Goal: Information Seeking & Learning: Learn about a topic

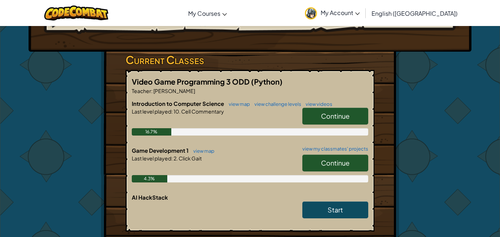
scroll to position [99, 0]
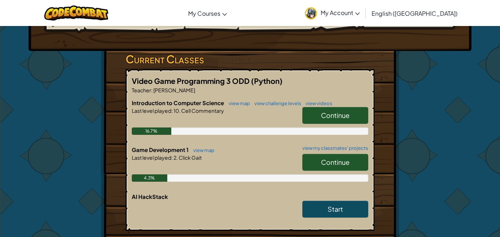
click at [327, 159] on span "Continue" at bounding box center [335, 162] width 29 height 8
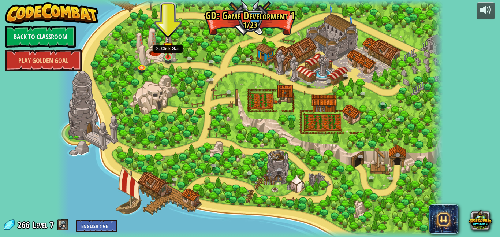
click at [169, 53] on img at bounding box center [168, 47] width 10 height 22
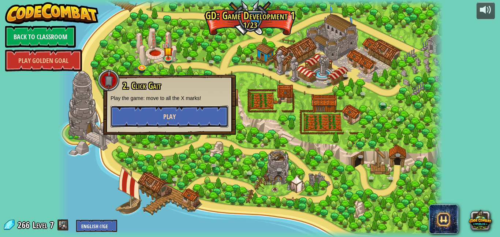
click at [156, 120] on button "Play" at bounding box center [169, 116] width 118 height 22
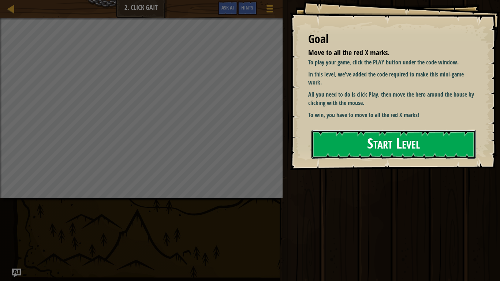
click at [350, 130] on button "Start Level" at bounding box center [393, 144] width 164 height 29
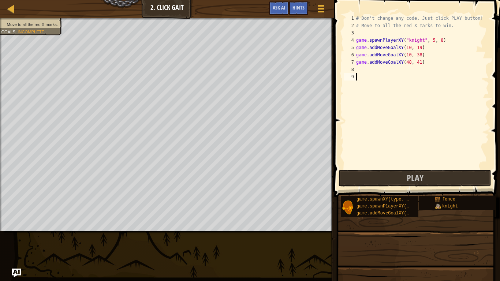
click at [359, 68] on div "# Don't change any code. Just click PLAY button! # Move to all the red X marks …" at bounding box center [422, 99] width 134 height 168
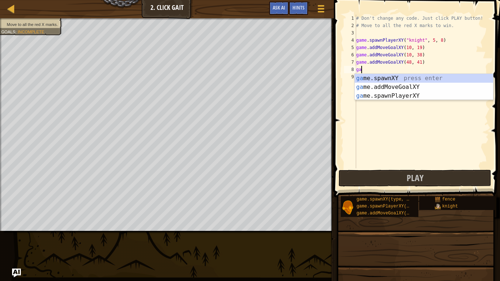
scroll to position [3, 0]
type textarea "g"
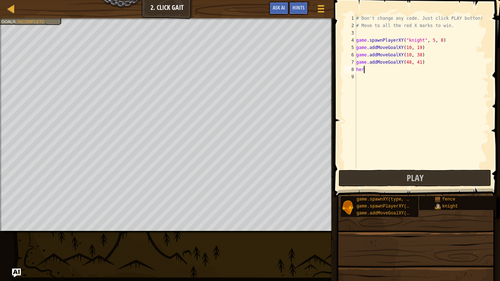
type textarea "h"
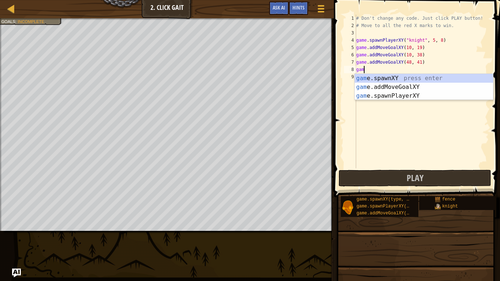
scroll to position [3, 1]
click at [419, 97] on div "game .spawnXY press enter game .addMoveGoalXY press enter game .spawnPlayerXY p…" at bounding box center [424, 96] width 138 height 44
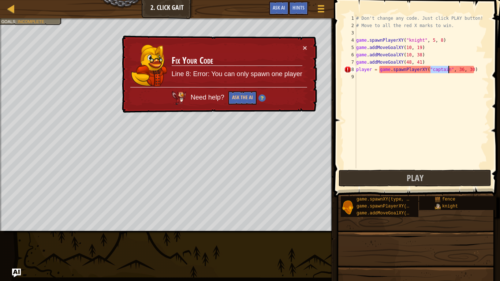
click at [461, 66] on div "# Don't change any code. Just click PLAY button! # Move to all the red X marks …" at bounding box center [422, 99] width 134 height 168
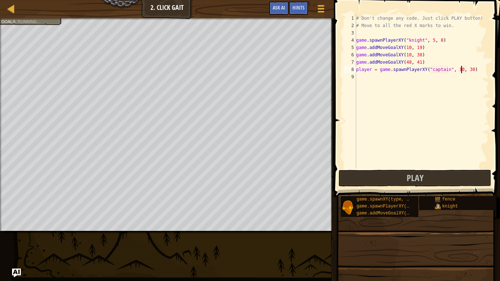
scroll to position [3, 15]
click at [470, 68] on div "# Don't change any code. Just click PLAY button! # Move to all the red X marks …" at bounding box center [422, 99] width 134 height 168
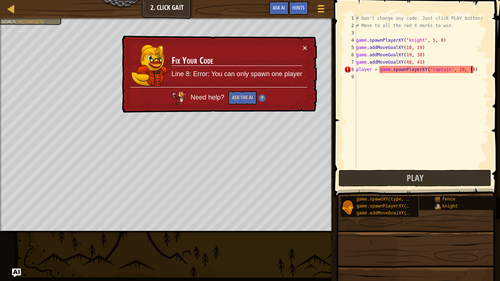
click at [301, 47] on td "Fix Your Code Line 8: Error: You can only spawn one player" at bounding box center [236, 66] width 131 height 44
click at [303, 47] on button "×" at bounding box center [305, 48] width 4 height 8
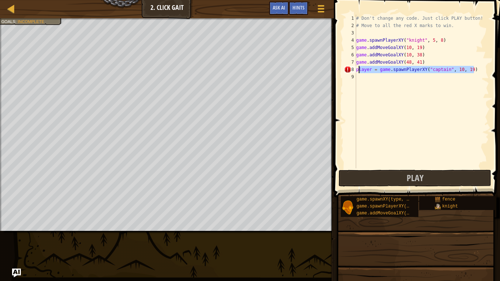
drag, startPoint x: 483, startPoint y: 69, endPoint x: 357, endPoint y: 72, distance: 125.2
click at [357, 72] on div "# Don't change any code. Just click PLAY button! # Move to all the red X marks …" at bounding box center [422, 99] width 134 height 168
type textarea "p"
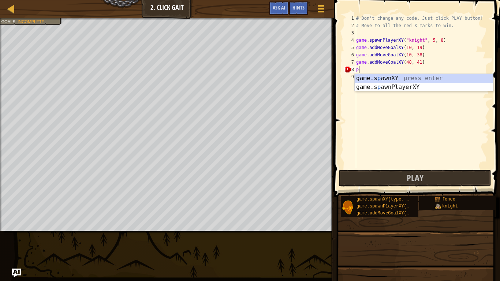
scroll to position [3, 0]
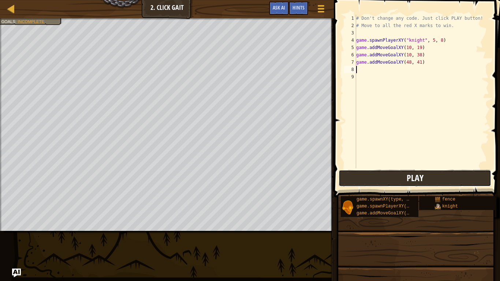
click at [407, 172] on span "Play" at bounding box center [414, 178] width 17 height 12
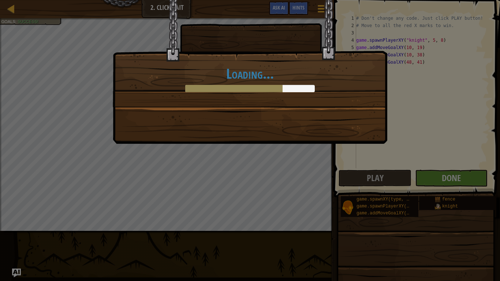
click at [457, 175] on div "Loading..." at bounding box center [250, 140] width 500 height 281
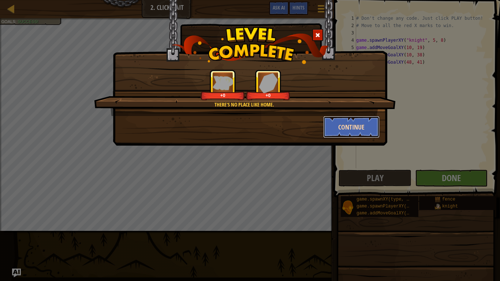
click at [339, 124] on button "Continue" at bounding box center [351, 127] width 57 height 22
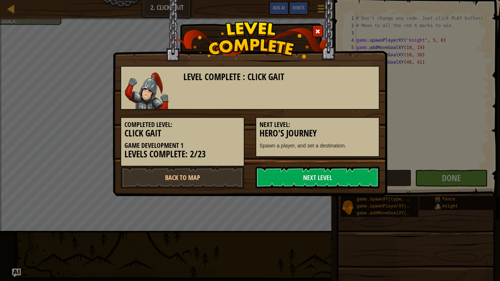
click at [339, 124] on h5 "Next Level:" at bounding box center [317, 124] width 116 height 7
click at [367, 183] on link "Next Level" at bounding box center [317, 177] width 124 height 22
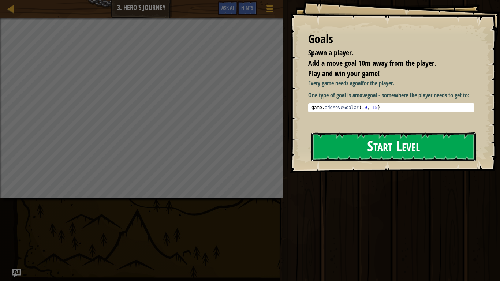
click at [318, 143] on button "Start Level" at bounding box center [393, 146] width 164 height 29
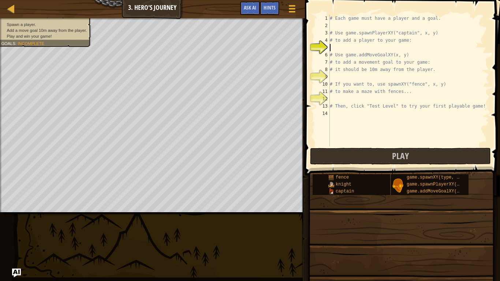
click at [368, 47] on div "# Each game must have a player and a goal. # Use game.spawnPlayerXY("captain", …" at bounding box center [408, 88] width 161 height 146
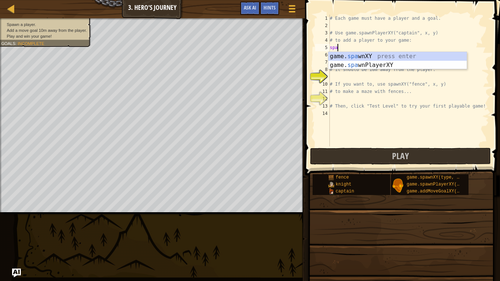
scroll to position [3, 1]
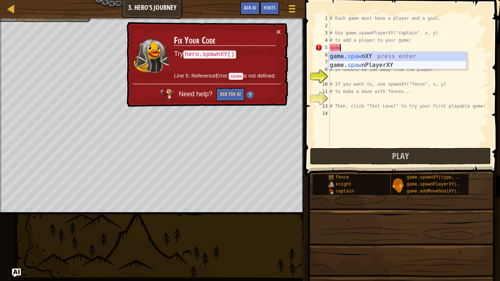
click at [378, 62] on div "game. [PERSON_NAME] nXY press enter game. [PERSON_NAME] nPlayerXY press enter" at bounding box center [397, 69] width 138 height 35
type textarea "player = game.spawnPlayerXY("captain", 36, 30)"
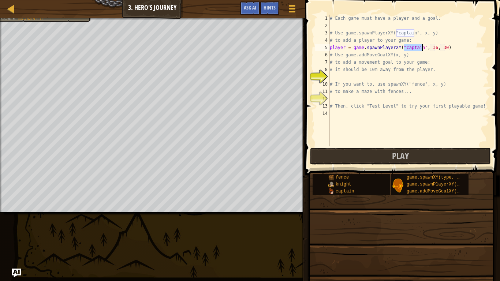
click at [342, 76] on div "# Each game must have a player and a goal. # Use game.spawnPlayerXY("captain", …" at bounding box center [408, 88] width 161 height 146
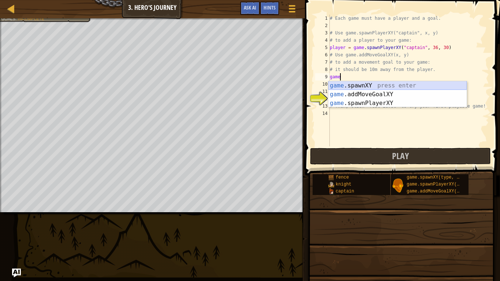
click at [348, 85] on div "game .spawnXY press enter game .addMoveGoalXY press enter game .spawnPlayerXY p…" at bounding box center [397, 103] width 138 height 44
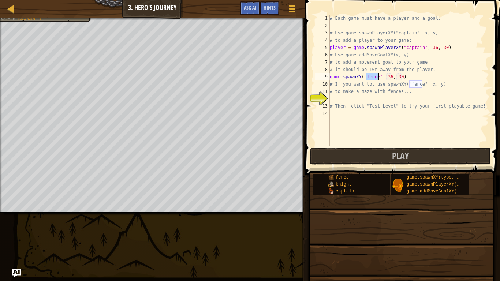
click at [391, 79] on div "# Each game must have a player and a goal. # Use game.spawnPlayerXY("captain", …" at bounding box center [408, 88] width 161 height 146
type textarea "game.spawnXY("fence", 30, 30)"
click at [360, 100] on div "# Each game must have a player and a goal. # Use game.spawnPlayerXY("captain", …" at bounding box center [408, 88] width 161 height 146
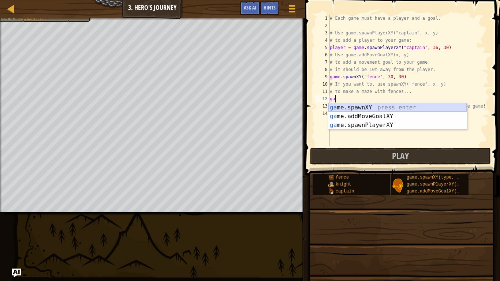
click at [362, 106] on div "ga me.spawnXY press enter ga me.addMoveGoalXY press enter ga me.spawnPlayerXY p…" at bounding box center [397, 125] width 138 height 44
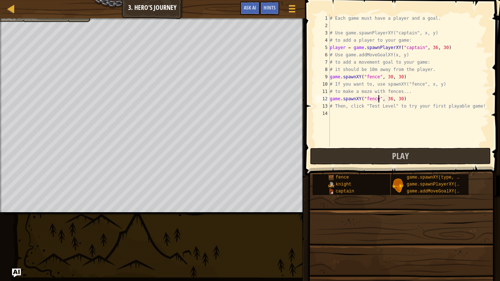
scroll to position [3, 7]
click at [399, 99] on div "# Each game must have a player and a goal. # Use game.spawnPlayerXY("captain", …" at bounding box center [408, 88] width 161 height 146
click at [400, 97] on div "# Each game must have a player and a goal. # Use game.spawnPlayerXY("captain", …" at bounding box center [408, 88] width 161 height 146
type textarea "game.spawnXY("fence", 36, 24)"
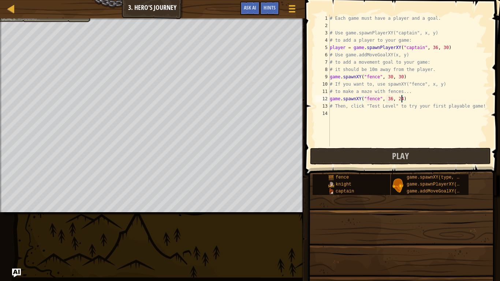
click at [423, 138] on div "# Each game must have a player and a goal. # Use game.spawnPlayerXY("captain", …" at bounding box center [408, 88] width 161 height 146
click at [352, 155] on button "Play" at bounding box center [400, 156] width 181 height 17
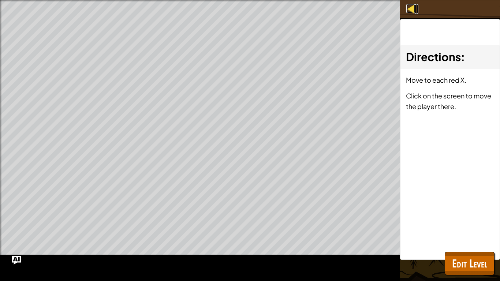
click at [411, 10] on div at bounding box center [410, 8] width 9 height 9
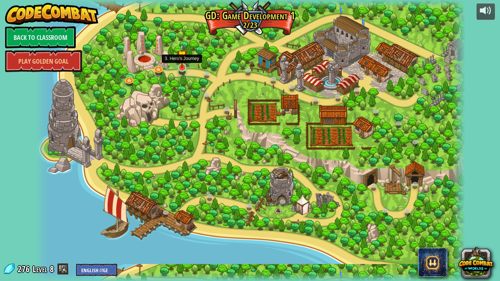
click at [181, 63] on img at bounding box center [182, 55] width 11 height 25
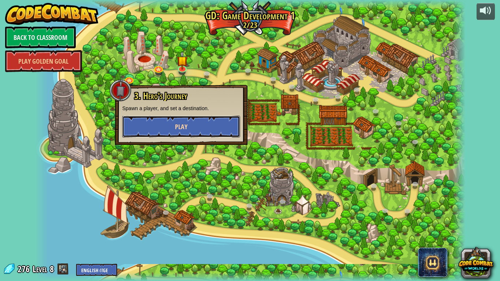
click at [191, 121] on button "Play" at bounding box center [181, 127] width 118 height 22
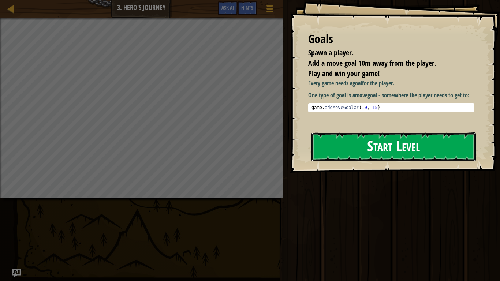
click at [386, 158] on button "Start Level" at bounding box center [393, 146] width 164 height 29
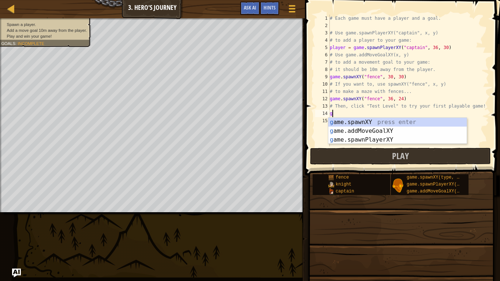
scroll to position [3, 0]
click at [346, 128] on div "ga me.spawnXY press enter ga me.addMoveGoalXY press enter ga me.spawnPlayerXY p…" at bounding box center [397, 140] width 138 height 44
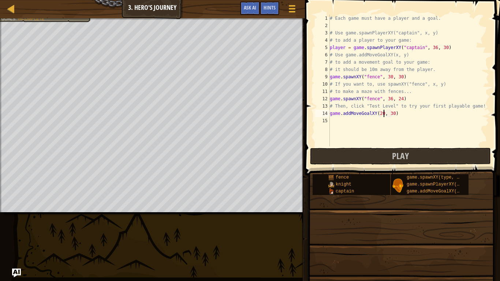
scroll to position [3, 8]
click at [393, 112] on div "# Each game must have a player and a goal. # Use game.spawnPlayerXY("captain", …" at bounding box center [408, 88] width 161 height 146
type textarea "game.addMoveGoalXY(20, 40)"
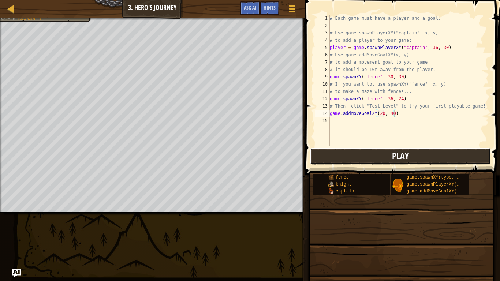
click at [400, 152] on span "Play" at bounding box center [400, 156] width 17 height 12
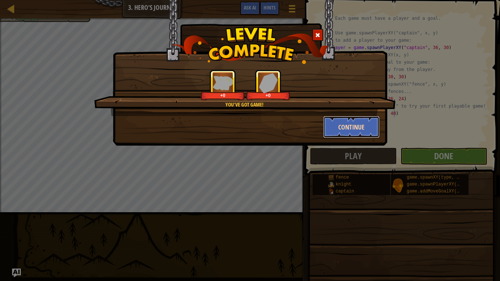
click at [353, 130] on button "Continue" at bounding box center [351, 127] width 57 height 22
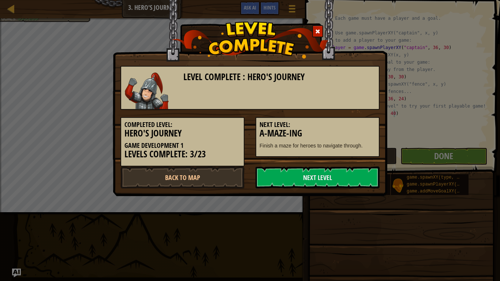
click at [290, 190] on div "Level Complete : Hero's Journey Completed Level: Hero's Journey Game Developmen…" at bounding box center [250, 98] width 274 height 196
click at [291, 176] on link "Next Level" at bounding box center [317, 177] width 124 height 22
click at [294, 174] on link "Next Level" at bounding box center [317, 177] width 124 height 22
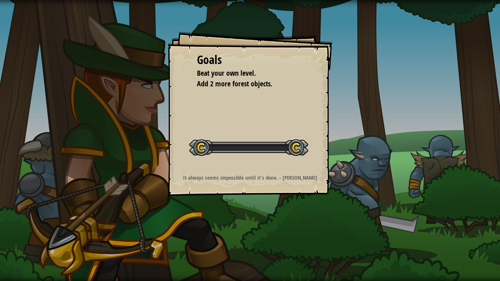
click at [293, 171] on div "Goals Beat your own level. Add 2 more forest objects. Start Level Error loading…" at bounding box center [250, 113] width 165 height 165
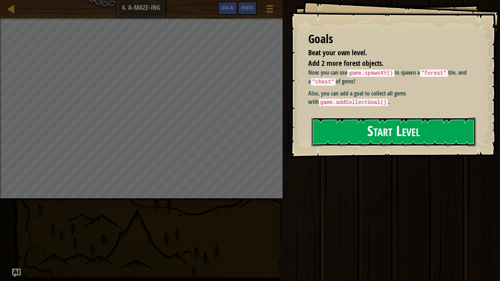
click at [391, 130] on button "Start Level" at bounding box center [393, 131] width 164 height 29
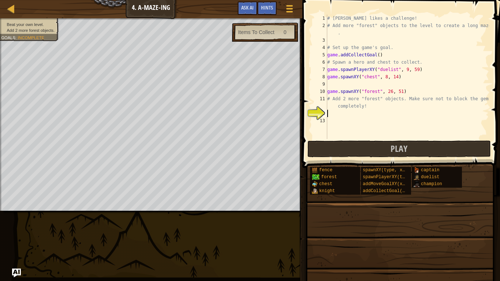
click at [335, 113] on div "# [PERSON_NAME] likes a challenge! # Add more "forest" objects to the level to …" at bounding box center [407, 84] width 163 height 139
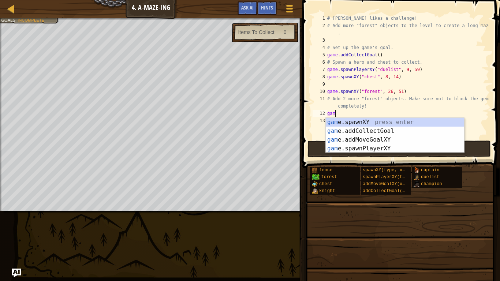
scroll to position [3, 1]
click at [399, 138] on div "gam e.spawnXY press enter gam e.addCollectGoal press enter gam e.addMoveGoalXY …" at bounding box center [395, 144] width 138 height 53
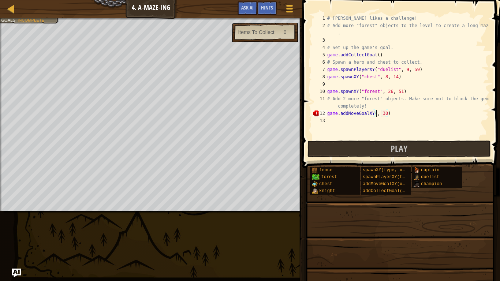
scroll to position [3, 8]
click at [391, 115] on div "# [PERSON_NAME] likes a challenge! # Add more "forest" objects to the level to …" at bounding box center [407, 84] width 163 height 139
type textarea "game.addMoveGoalXY(26, 32)"
click at [391, 124] on div "# [PERSON_NAME] likes a challenge! # Add more "forest" objects to the level to …" at bounding box center [407, 84] width 163 height 139
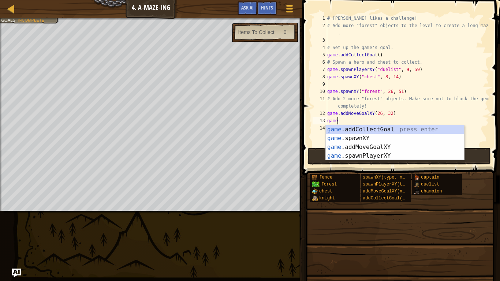
scroll to position [3, 1]
click at [404, 147] on div "game .addCollectGoal press enter game .spawnXY press enter game .addMoveGoalXY …" at bounding box center [395, 151] width 138 height 53
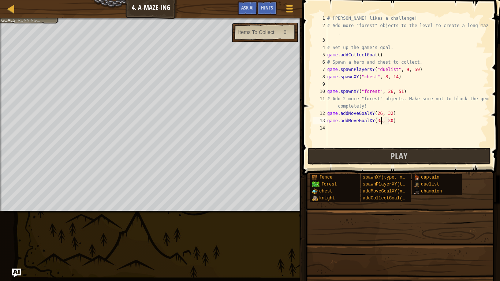
scroll to position [3, 8]
click at [390, 119] on div "# [PERSON_NAME] likes a challenge! # Add more "forest" objects to the level to …" at bounding box center [407, 88] width 163 height 146
type textarea "game.addMoveGoalXY(34, 23)"
click at [346, 128] on div "# [PERSON_NAME] likes a challenge! # Add more "forest" objects to the level to …" at bounding box center [407, 88] width 163 height 146
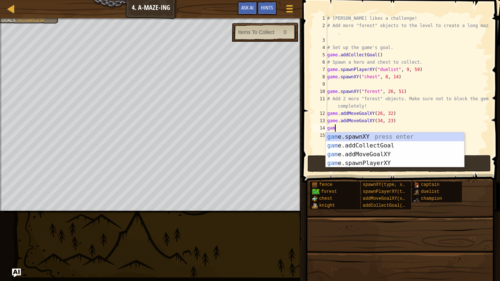
scroll to position [3, 1]
click at [362, 153] on div "game .addCollectGoal press enter game .spawnXY press enter game .addMoveGoalXY …" at bounding box center [395, 158] width 138 height 53
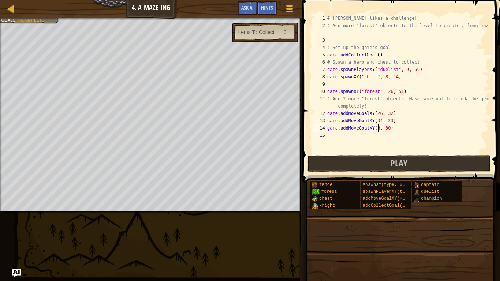
scroll to position [3, 7]
click at [390, 129] on div "# [PERSON_NAME] likes a challenge! # Add more "forest" objects to the level to …" at bounding box center [407, 92] width 163 height 154
type textarea "game.addMoveGoalXY(8, 15)"
click at [395, 144] on div "# [PERSON_NAME] likes a challenge! # Add more "forest" objects to the level to …" at bounding box center [407, 92] width 163 height 154
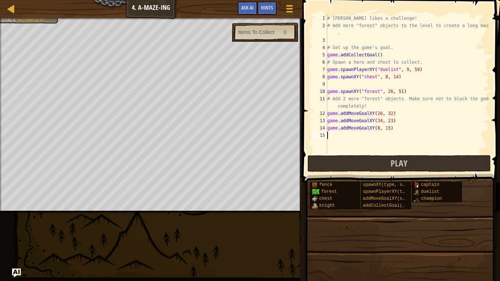
scroll to position [3, 0]
click at [389, 128] on div "# [PERSON_NAME] likes a challenge! # Add more "forest" objects to the level to …" at bounding box center [407, 92] width 163 height 154
type textarea "game.addMoveGoalXY(8, 12)"
click at [380, 134] on div "# [PERSON_NAME] likes a challenge! # Add more "forest" objects to the level to …" at bounding box center [407, 92] width 163 height 154
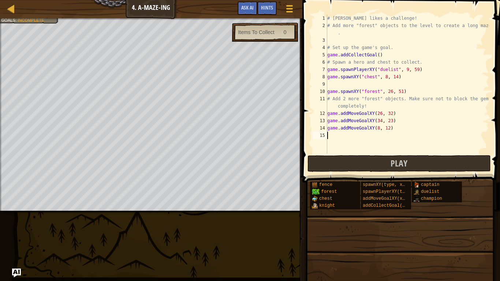
scroll to position [3, 0]
type textarea "ga"
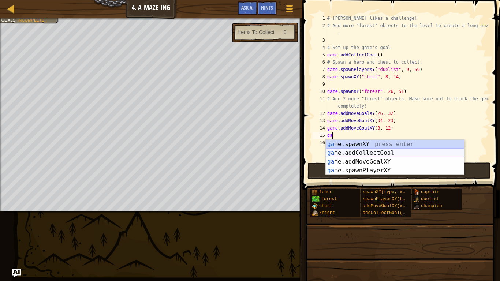
click at [379, 152] on div "ga me.spawnXY press enter ga me.addCollectGoal press enter ga me.addMoveGoalXY …" at bounding box center [395, 166] width 138 height 53
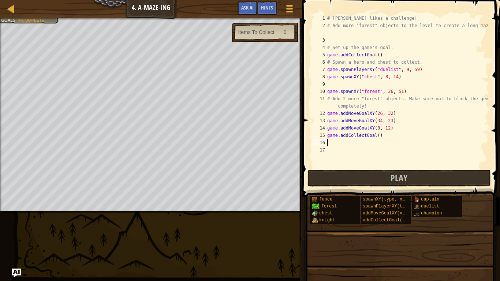
scroll to position [3, 0]
click at [387, 175] on button "Play" at bounding box center [398, 178] width 183 height 17
click at [392, 144] on div "# [PERSON_NAME] likes a challenge! # Add more "forest" objects to the level to …" at bounding box center [407, 99] width 163 height 168
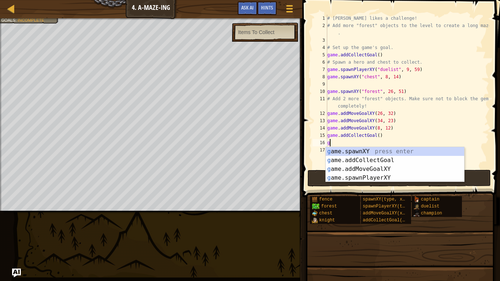
scroll to position [3, 0]
type textarea "g"
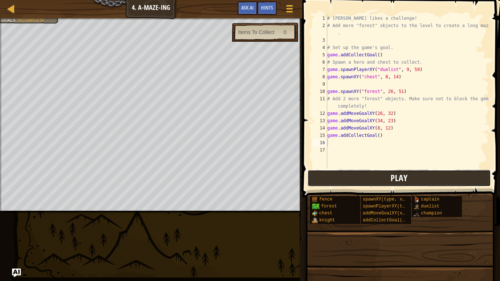
click at [427, 172] on button "Play" at bounding box center [398, 178] width 183 height 17
click at [334, 145] on div "# [PERSON_NAME] likes a challenge! # Add more "forest" objects to the level to …" at bounding box center [407, 99] width 163 height 168
click at [340, 102] on div "# [PERSON_NAME] likes a challenge! # Add more "forest" objects to the level to …" at bounding box center [407, 99] width 163 height 168
click at [334, 104] on div "# [PERSON_NAME] likes a challenge! # Add more "forest" objects to the level to …" at bounding box center [407, 99] width 163 height 168
click at [332, 100] on div "# [PERSON_NAME] likes a challenge! # Add more "forest" objects to the level to …" at bounding box center [407, 99] width 163 height 168
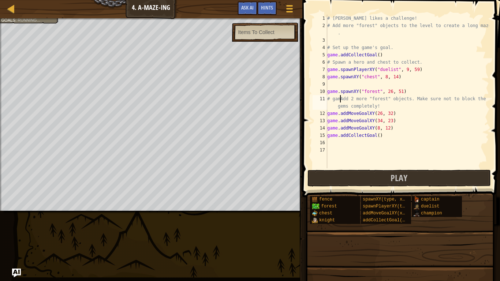
scroll to position [3, 2]
click at [337, 88] on div "# [PERSON_NAME] likes a challenge! # Add more "forest" objects to the level to …" at bounding box center [407, 99] width 163 height 168
type textarea "game.spawnXY("forest", 26, 51)"
click at [335, 83] on div "# [PERSON_NAME] likes a challenge! # Add more "forest" objects to the level to …" at bounding box center [407, 99] width 163 height 168
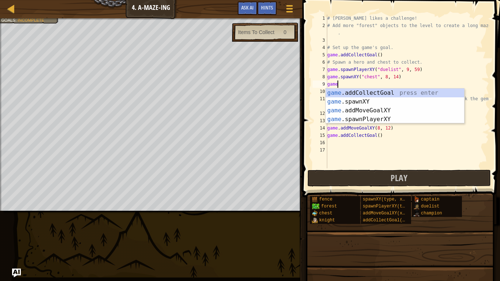
scroll to position [3, 1]
click at [352, 99] on div "game .addCollectGoal press enter game .spawnXY press enter game .addMoveGoalXY …" at bounding box center [395, 115] width 138 height 53
type textarea "game.spawnXY("fence", 36, 30)"
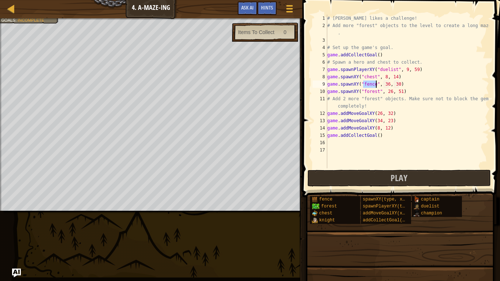
click at [333, 39] on div "# [PERSON_NAME] likes a challenge! # Add more "forest" objects to the level to …" at bounding box center [407, 99] width 163 height 168
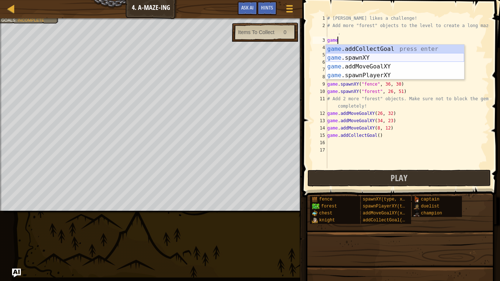
click at [350, 59] on div "game .addCollectGoal press enter game .spawnXY press enter game .addMoveGoalXY …" at bounding box center [395, 71] width 138 height 53
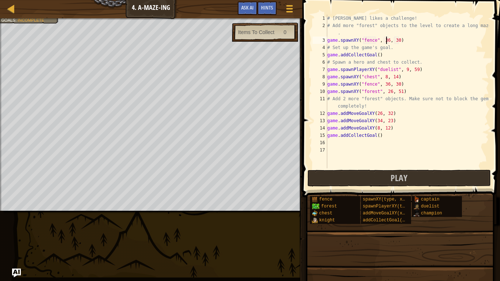
click at [386, 42] on div "# [PERSON_NAME] likes a challenge! # Add more "forest" objects to the level to …" at bounding box center [407, 99] width 163 height 168
click at [388, 41] on div "# [PERSON_NAME] likes a challenge! # Add more "forest" objects to the level to …" at bounding box center [407, 99] width 163 height 168
click at [408, 178] on button "Play" at bounding box center [398, 178] width 183 height 17
drag, startPoint x: 401, startPoint y: 85, endPoint x: 327, endPoint y: 86, distance: 73.9
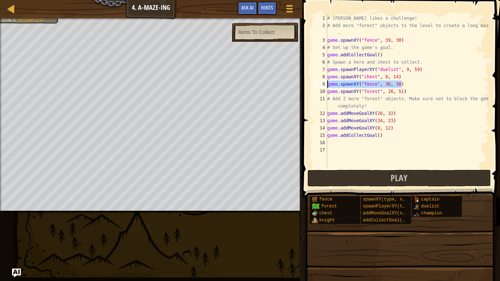
click at [327, 86] on div "# [PERSON_NAME] likes a challenge! # Add more "forest" objects to the level to …" at bounding box center [407, 99] width 163 height 168
type textarea "game.spawnXY("fence", 36, 30)"
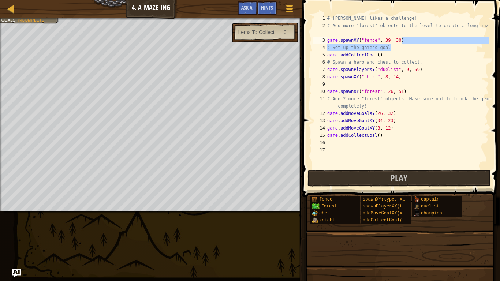
click at [401, 43] on div "# [PERSON_NAME] likes a challenge! # Add more "forest" objects to the level to …" at bounding box center [407, 99] width 163 height 168
click at [402, 42] on div "# [PERSON_NAME] likes a challenge! # Add more "forest" objects to the level to …" at bounding box center [407, 92] width 163 height 154
type textarea "game.spawnXY("fence", 39, 30)"
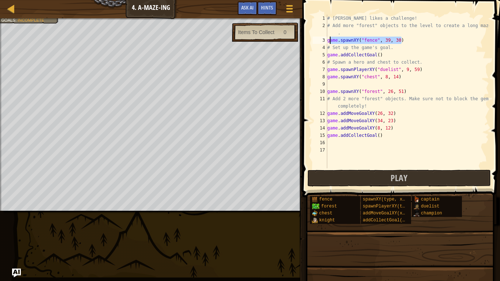
drag, startPoint x: 402, startPoint y: 42, endPoint x: 327, endPoint y: 41, distance: 75.0
click at [327, 41] on div "# [PERSON_NAME] likes a challenge! # Add more "forest" objects to the level to …" at bounding box center [407, 99] width 163 height 168
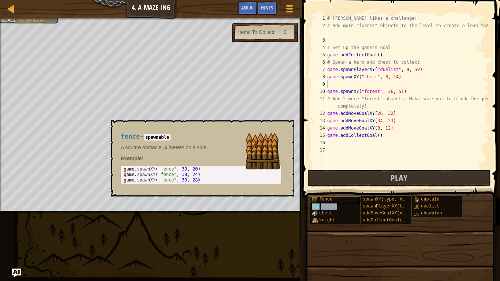
type textarea "forest"
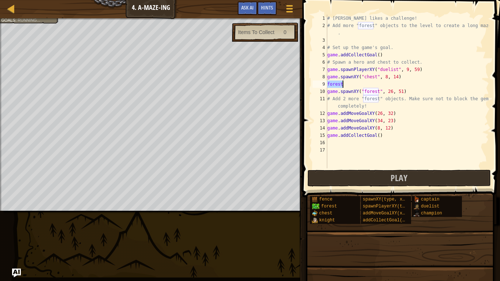
click at [354, 150] on div "# [PERSON_NAME] likes a challenge! # Add more "forest" objects to the level to …" at bounding box center [407, 99] width 163 height 168
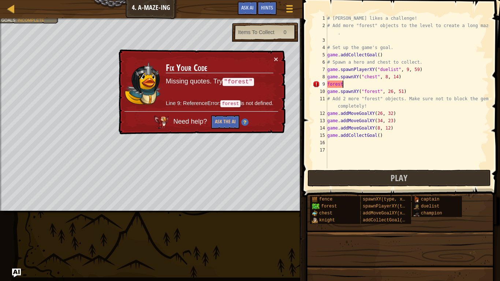
click at [341, 86] on div "# [PERSON_NAME] likes a challenge! # Add more "forest" objects to the level to …" at bounding box center [407, 99] width 163 height 168
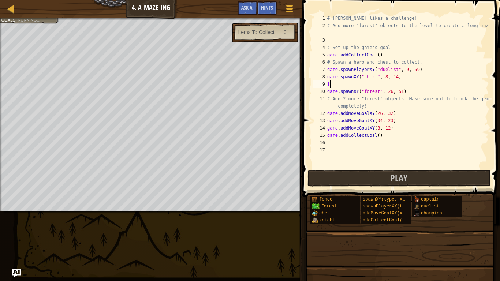
type textarea "f"
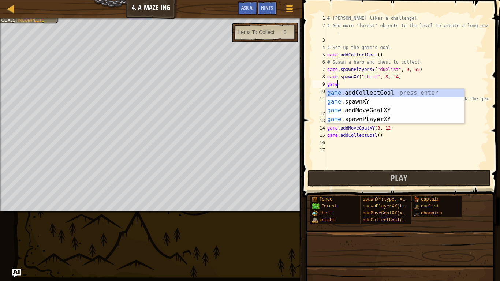
scroll to position [3, 1]
click at [356, 102] on div "game .addCollectGoal press enter game .spawnXY press enter game .addMoveGoalXY …" at bounding box center [395, 115] width 138 height 53
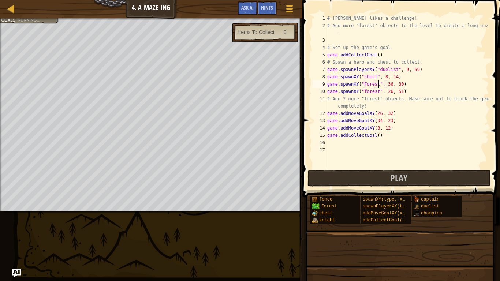
scroll to position [3, 7]
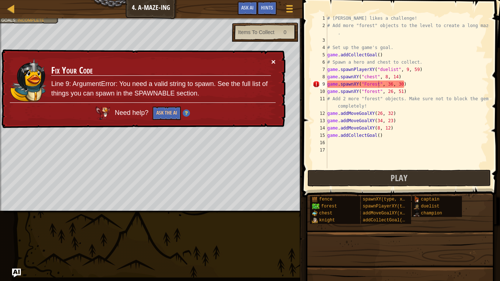
click at [274, 64] on button "×" at bounding box center [273, 62] width 4 height 8
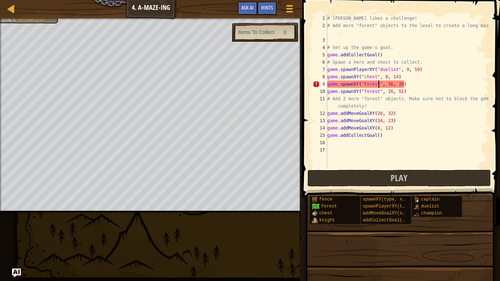
click at [389, 83] on div "# [PERSON_NAME] likes a challenge! # Add more "forest" objects to the level to …" at bounding box center [407, 99] width 163 height 168
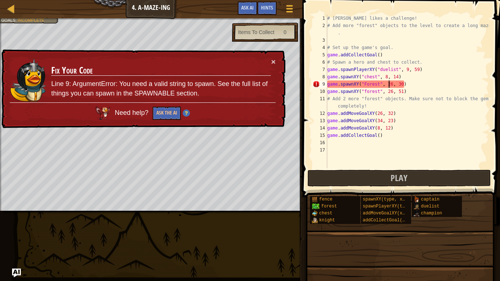
click at [159, 105] on div "Need help? Ask the AI" at bounding box center [143, 111] width 266 height 18
click at [162, 109] on button "Ask the AI" at bounding box center [167, 113] width 28 height 14
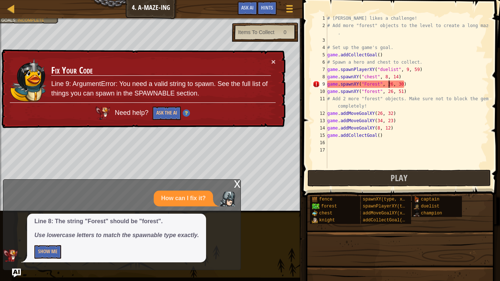
click at [367, 84] on div "# [PERSON_NAME] likes a challenge! # Add more "forest" objects to the level to …" at bounding box center [407, 99] width 163 height 168
click at [365, 83] on div "# [PERSON_NAME] likes a challenge! # Add more "forest" objects to the level to …" at bounding box center [407, 99] width 163 height 168
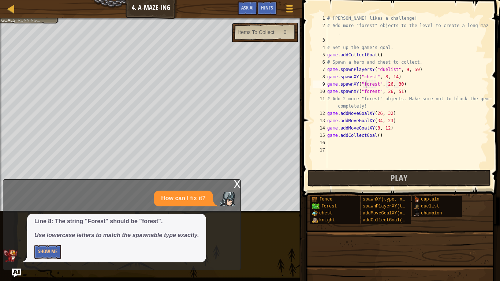
scroll to position [3, 5]
click at [377, 98] on div "# [PERSON_NAME] likes a challenge! # Add more "forest" objects to the level to …" at bounding box center [407, 99] width 163 height 168
type textarea "# Add 2 more "forest" objects. Make sure not to block the gems completely!"
click at [393, 147] on div "# [PERSON_NAME] likes a challenge! # Add more "forest" objects to the level to …" at bounding box center [407, 99] width 163 height 168
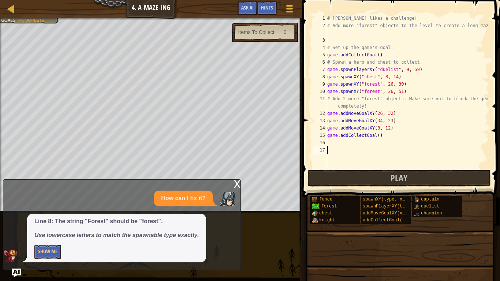
click at [328, 113] on div "# [PERSON_NAME] likes a challenge! # Add more "forest" objects to the level to …" at bounding box center [407, 99] width 163 height 168
click at [330, 108] on div "# [PERSON_NAME] likes a challenge! # Add more "forest" objects to the level to …" at bounding box center [407, 99] width 163 height 168
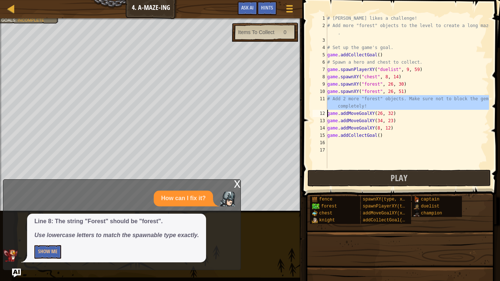
click at [327, 106] on div "11" at bounding box center [319, 102] width 15 height 15
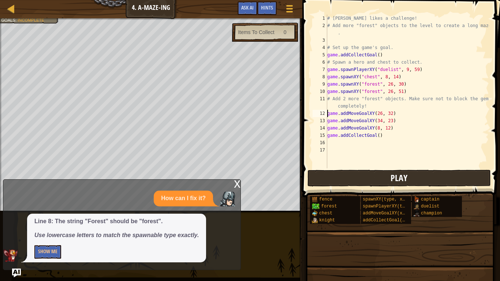
type textarea "game.addMoveGoalXY(26, 32)"
click at [365, 180] on button "Play" at bounding box center [398, 178] width 183 height 17
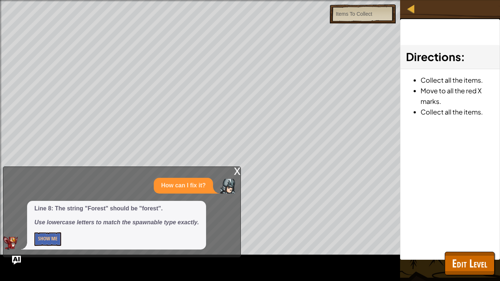
click at [123, 191] on div "How can I fix it?" at bounding box center [119, 186] width 233 height 16
click at [238, 172] on div "x" at bounding box center [237, 170] width 7 height 7
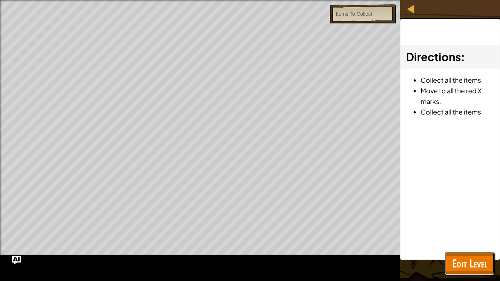
click at [480, 236] on span "Edit Level" at bounding box center [469, 263] width 35 height 15
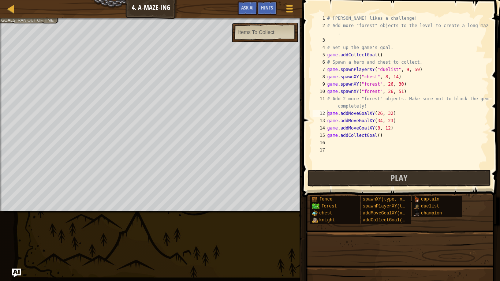
click at [358, 140] on div "# [PERSON_NAME] likes a challenge! # Add more "forest" objects to the level to …" at bounding box center [407, 99] width 163 height 168
click at [379, 134] on div "# [PERSON_NAME] likes a challenge! # Add more "forest" objects to the level to …" at bounding box center [407, 99] width 163 height 168
type textarea "game.addCollectGoal(1)"
click at [357, 176] on button "Play" at bounding box center [398, 178] width 183 height 17
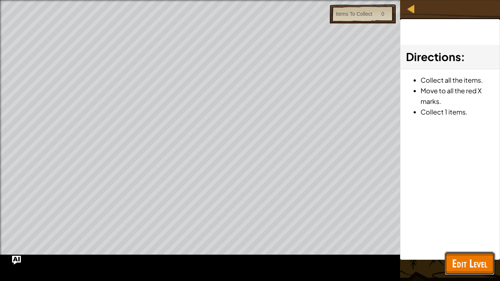
click at [464, 236] on span "Edit Level" at bounding box center [469, 263] width 35 height 15
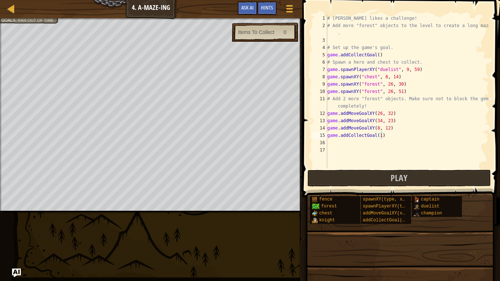
click at [390, 141] on div "# [PERSON_NAME] likes a challenge! # Add more "forest" objects to the level to …" at bounding box center [407, 99] width 163 height 168
click at [378, 53] on div "# [PERSON_NAME] likes a challenge! # Add more "forest" objects to the level to …" at bounding box center [407, 99] width 163 height 168
type textarea "game.addCollectGoal(1)"
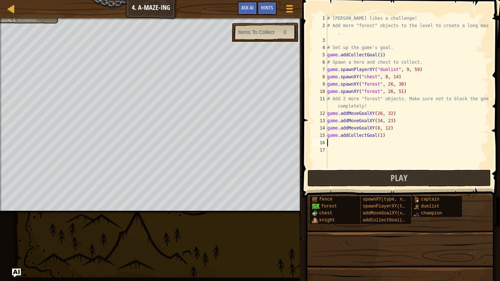
click at [404, 139] on div "# [PERSON_NAME] likes a challenge! # Add more "forest" objects to the level to …" at bounding box center [407, 99] width 163 height 168
click at [402, 136] on div "# [PERSON_NAME] likes a challenge! # Add more "forest" objects to the level to …" at bounding box center [407, 99] width 163 height 168
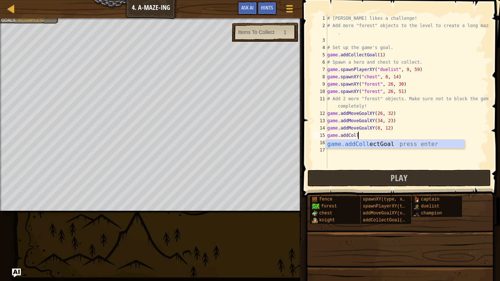
type textarea "g"
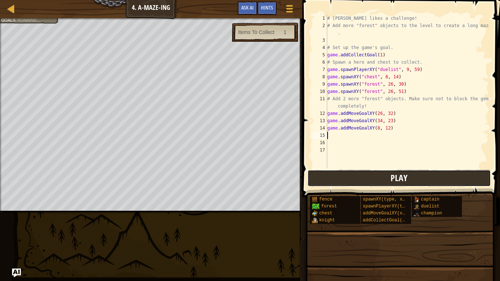
click at [366, 178] on button "Play" at bounding box center [398, 178] width 183 height 17
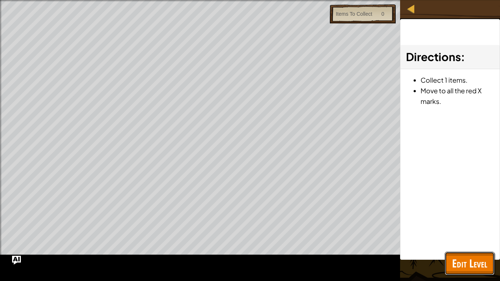
click at [478, 236] on span "Edit Level" at bounding box center [469, 263] width 35 height 15
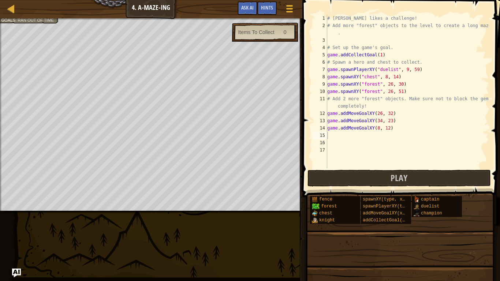
click at [330, 40] on div "# [PERSON_NAME] likes a challenge! # Add more "forest" objects to the level to …" at bounding box center [407, 99] width 163 height 168
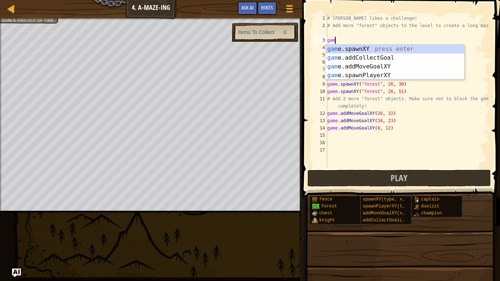
scroll to position [3, 1]
click at [354, 66] on div "game .addCollectGoal press enter game .spawnXY press enter game .addMoveGoalXY …" at bounding box center [395, 71] width 138 height 53
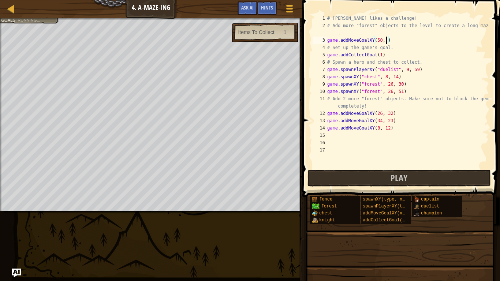
scroll to position [3, 9]
type textarea "game.addMoveGoalXY(50, 23)"
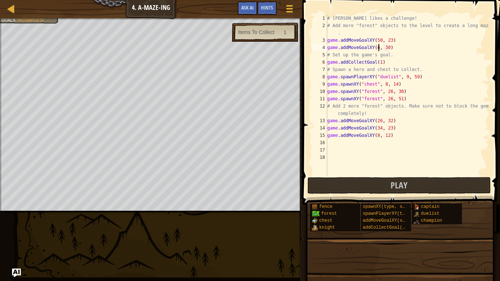
scroll to position [3, 8]
type textarea "game.addMoveGoalXY(65, 23)"
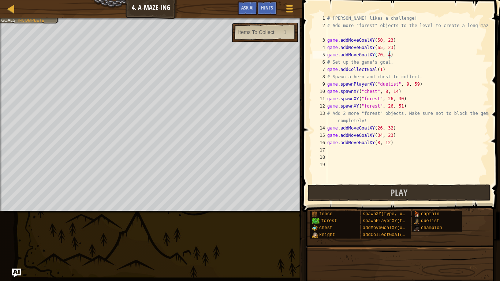
type textarea "game.addMoveGoalXY(70, 41)"
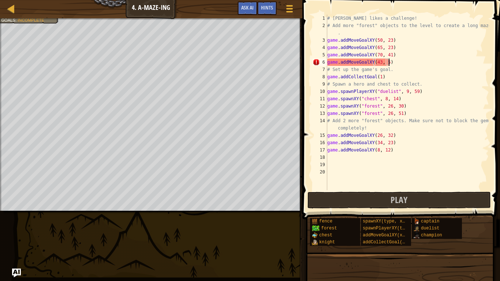
scroll to position [3, 9]
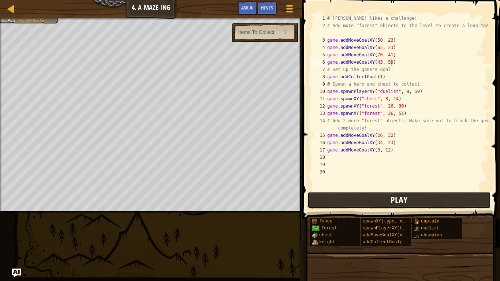
click at [431, 196] on button "Play" at bounding box center [398, 200] width 183 height 17
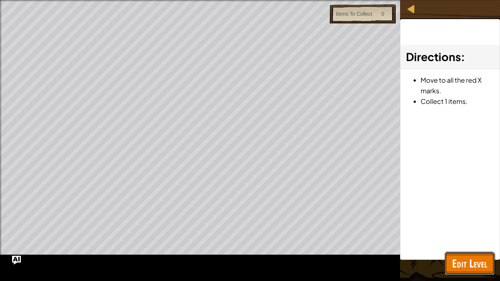
click at [467, 236] on span "Edit Level" at bounding box center [469, 263] width 35 height 15
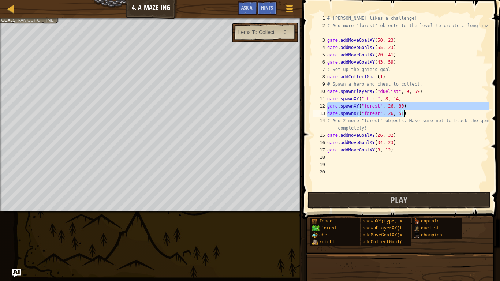
drag, startPoint x: 328, startPoint y: 107, endPoint x: 405, endPoint y: 113, distance: 77.8
click at [405, 113] on div "# [PERSON_NAME] likes a challenge! # Add more "forest" objects to the level to …" at bounding box center [407, 110] width 163 height 190
type textarea "C"
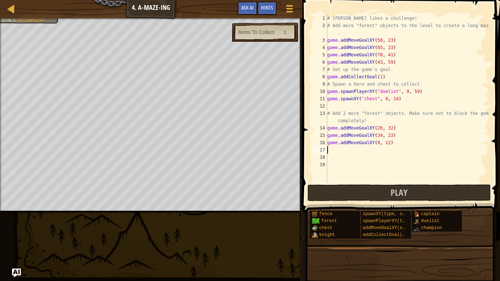
click at [335, 149] on div "# [PERSON_NAME] likes a challenge! # Add more "forest" objects to the level to …" at bounding box center [407, 106] width 163 height 183
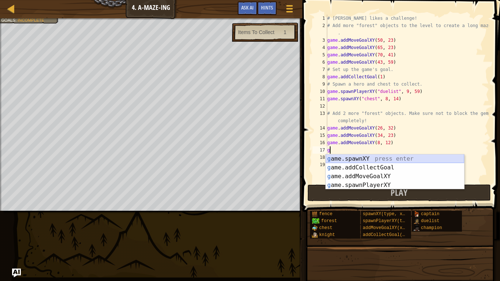
click at [339, 160] on div "g ame.spawnXY press enter g ame.addCollectGoal press enter g ame.addMoveGoalXY …" at bounding box center [395, 180] width 138 height 53
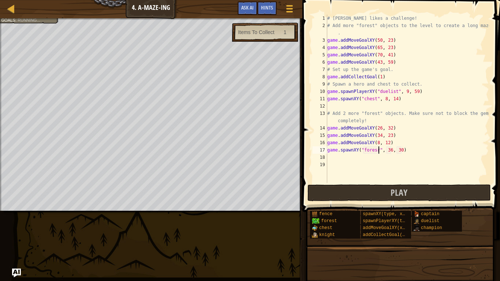
scroll to position [3, 7]
type textarea "game.spawnXY("forest", 36, 30)"
click at [330, 160] on div "# [PERSON_NAME] likes a challenge! # Add more "forest" objects to the level to …" at bounding box center [407, 106] width 163 height 183
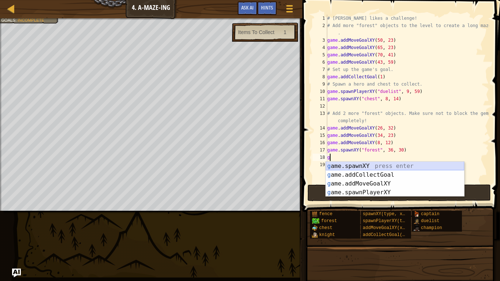
click at [341, 167] on div "g ame.spawnXY press enter g ame.addCollectGoal press enter g ame.addMoveGoalXY …" at bounding box center [395, 188] width 138 height 53
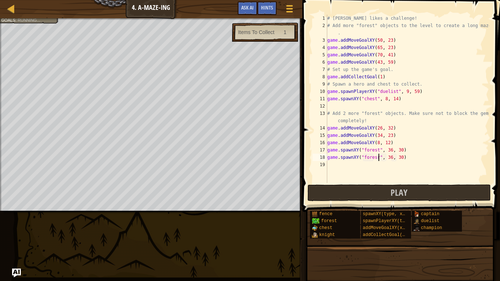
scroll to position [3, 7]
click at [363, 192] on button "Play" at bounding box center [398, 192] width 183 height 17
click at [368, 33] on div "# [PERSON_NAME] likes a challenge! # Add more "forest" objects to the level to …" at bounding box center [407, 106] width 163 height 183
click at [419, 66] on div "# [PERSON_NAME] likes a challenge! # Add more "forest" objects to the level to …" at bounding box center [407, 106] width 163 height 183
click at [415, 63] on div "# [PERSON_NAME] likes a challenge! # Add more "forest" objects to the level to …" at bounding box center [407, 106] width 163 height 183
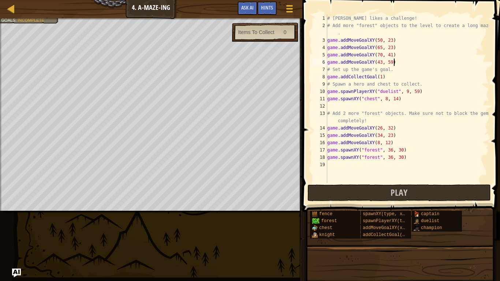
type textarea "game.addMoveGoalXY(43, 59)"
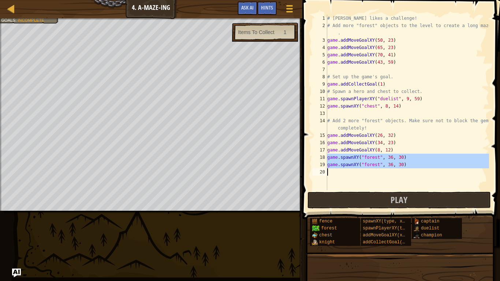
drag, startPoint x: 328, startPoint y: 157, endPoint x: 425, endPoint y: 172, distance: 98.1
click at [425, 172] on div "# [PERSON_NAME] likes a challenge! # Add more "forest" objects to the level to …" at bounding box center [407, 110] width 163 height 190
type textarea "game.spawnXY("forest", 36, 30)"
click at [423, 177] on div "# [PERSON_NAME] likes a challenge! # Add more "forest" objects to the level to …" at bounding box center [407, 103] width 163 height 176
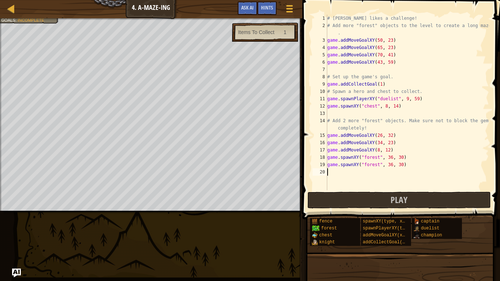
click at [362, 72] on div "# [PERSON_NAME] likes a challenge! # Add more "forest" objects to the level to …" at bounding box center [407, 110] width 163 height 190
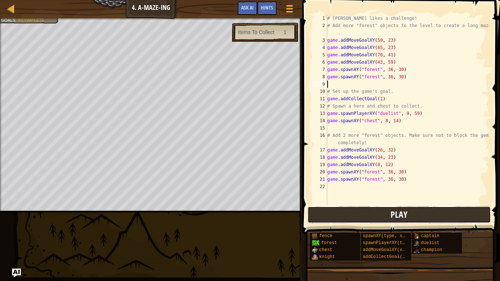
click at [382, 215] on button "Play" at bounding box center [398, 214] width 183 height 17
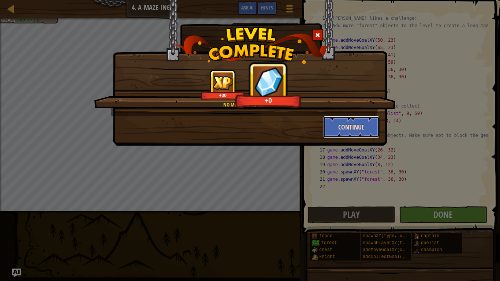
click at [353, 122] on button "Continue" at bounding box center [351, 127] width 57 height 22
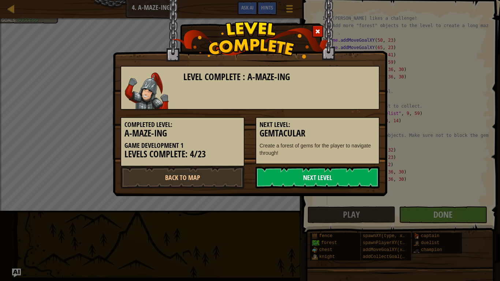
click at [368, 168] on link "Next Level" at bounding box center [317, 177] width 124 height 22
click at [289, 181] on link "Next Level" at bounding box center [317, 177] width 124 height 22
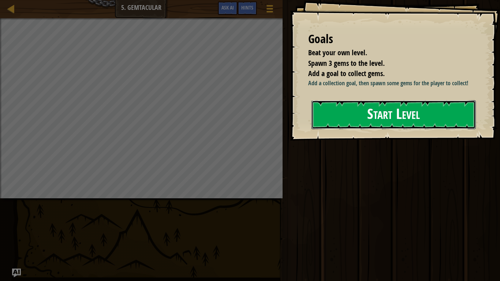
click at [363, 113] on button "Start Level" at bounding box center [393, 114] width 164 height 29
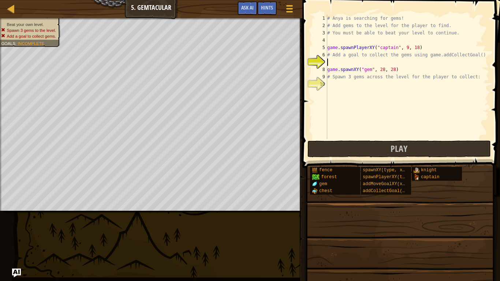
scroll to position [3, 0]
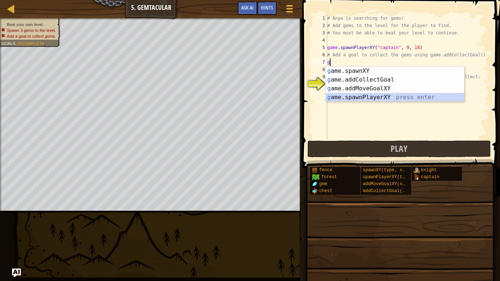
click at [367, 97] on div "g ame.spawnXY press enter g ame.addCollectGoal press enter g ame.addMoveGoalXY …" at bounding box center [395, 93] width 138 height 53
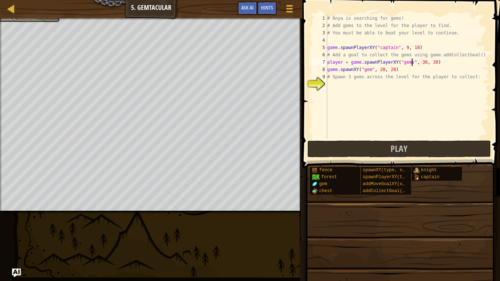
scroll to position [3, 12]
type textarea "player = game.spawnPlayerXY("g", 36, 30)"
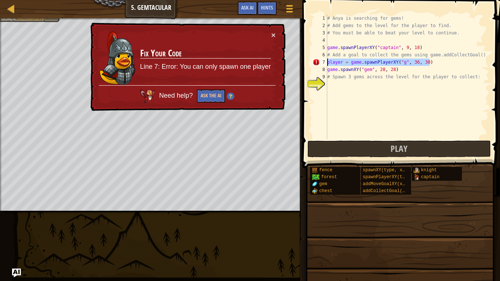
drag, startPoint x: 450, startPoint y: 64, endPoint x: 326, endPoint y: 65, distance: 124.0
click at [326, 65] on div "player = game.spawnPlayerXY("g", 36, 30) 1 2 3 4 5 6 7 8 9 10 # Anya is searchi…" at bounding box center [400, 77] width 178 height 124
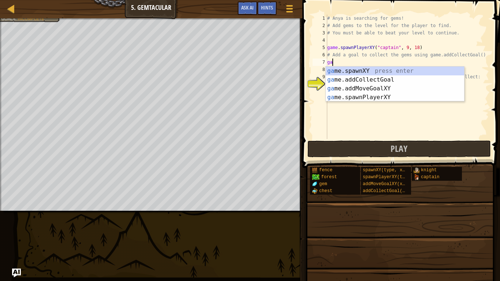
scroll to position [3, 1]
click at [340, 81] on div "game .addCollectGoal press enter game .spawnXY press enter game .addMoveGoalXY …" at bounding box center [395, 93] width 138 height 53
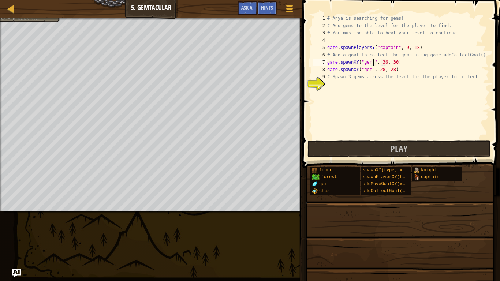
scroll to position [3, 7]
click at [383, 62] on div "# Anya is searching for gems! # Add gems to the level for the player to find. #…" at bounding box center [407, 84] width 163 height 139
type textarea "game.spawnXY("gem", 72, 11)"
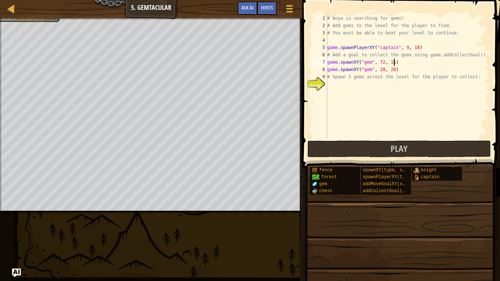
click at [356, 85] on div "# Anya is searching for gems! # Add gems to the level for the player to find. #…" at bounding box center [407, 84] width 163 height 139
type textarea "game.spawnXY("gem", 9, 59)"
click at [408, 91] on div "# Anya is searching for gems! # Add gems to the level for the player to find. #…" at bounding box center [407, 84] width 163 height 139
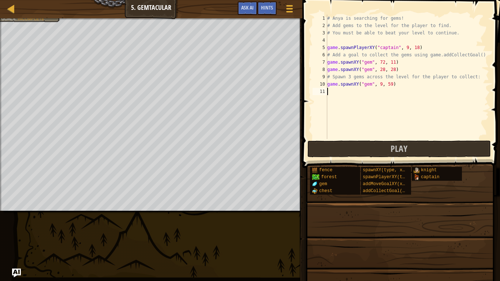
scroll to position [3, 0]
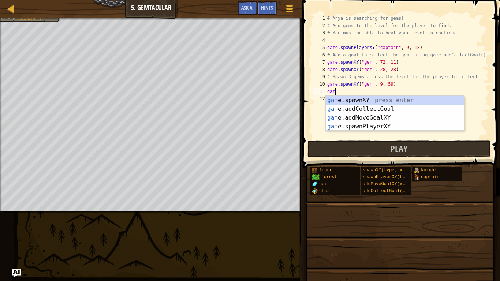
type textarea "game"
click at [400, 100] on div "game .addCollectGoal press enter game .spawnXY press enter game .addMoveGoalXY …" at bounding box center [395, 122] width 138 height 53
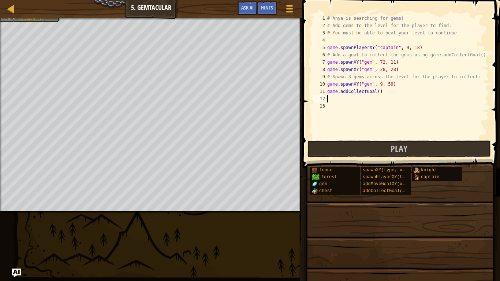
scroll to position [3, 0]
click at [379, 91] on div "# Anya is searching for gems! # Add gems to the level for the player to find. #…" at bounding box center [407, 84] width 163 height 139
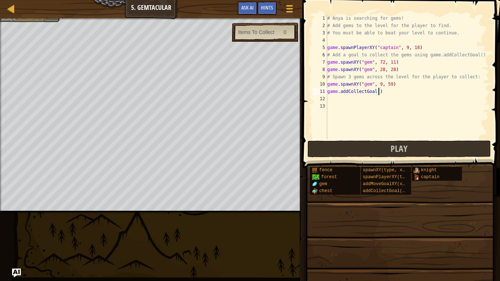
type textarea "game.addCollectGoal(3)"
click at [381, 95] on div "# Anya is searching for gems! # Add gems to the level for the player to find. #…" at bounding box center [407, 84] width 163 height 139
click at [382, 95] on div "# Anya is searching for gems! # Add gems to the level for the player to find. #…" at bounding box center [407, 84] width 163 height 139
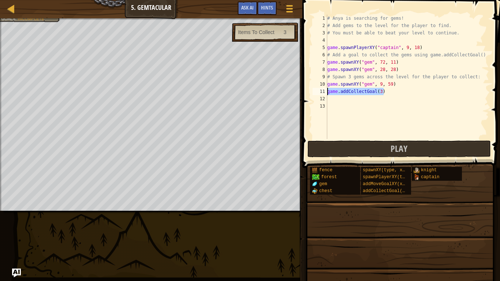
drag, startPoint x: 385, startPoint y: 94, endPoint x: 327, endPoint y: 93, distance: 57.5
click at [327, 93] on div "# Anya is searching for gems! # Add gems to the level for the player to find. #…" at bounding box center [407, 84] width 163 height 139
type textarea "game.addCollectGoal(3)"
click at [370, 41] on div "# Anya is searching for gems! # Add gems to the level for the player to find. #…" at bounding box center [407, 84] width 163 height 139
type textarea "game.addCollectGoal(3)"
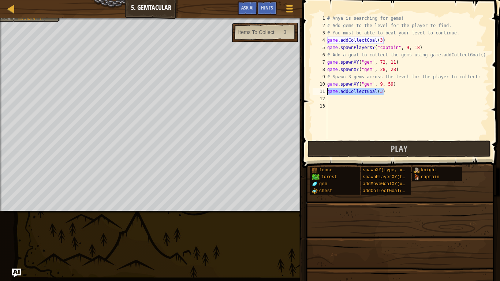
drag, startPoint x: 395, startPoint y: 94, endPoint x: 327, endPoint y: 94, distance: 68.4
click at [327, 94] on div "# Anya is searching for gems! # Add gems to the level for the player to find. #…" at bounding box center [407, 84] width 163 height 139
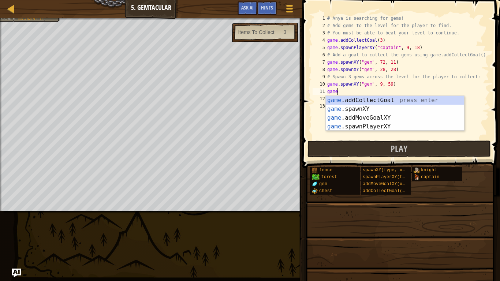
scroll to position [3, 1]
click at [354, 118] on div "game .addCollectGoal press enter game .spawnXY press enter game .addMoveGoalXY …" at bounding box center [395, 122] width 138 height 53
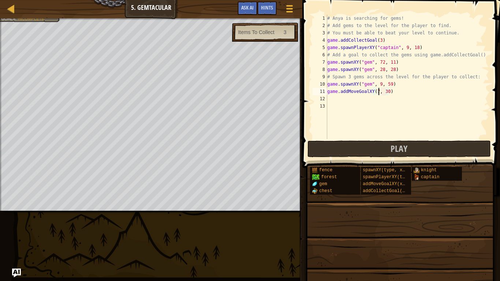
scroll to position [3, 8]
type textarea "game.addMoveGoalXY(72, 11)"
click at [397, 92] on div "# Anya is searching for gems! # Add gems to the level for the player to find. #…" at bounding box center [407, 84] width 163 height 139
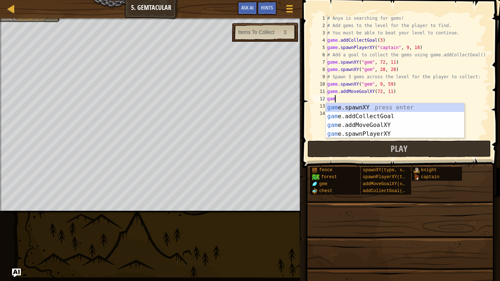
scroll to position [3, 1]
click at [406, 123] on div "game .addCollectGoal press enter game .spawnXY press enter game .addMoveGoalXY …" at bounding box center [395, 129] width 138 height 53
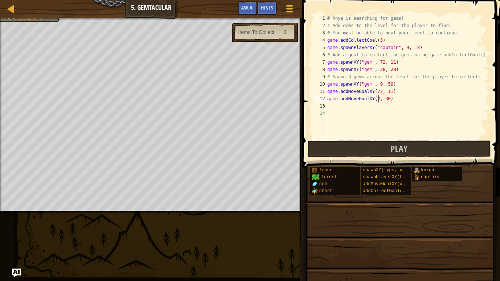
scroll to position [3, 8]
click at [390, 98] on div "# Anya is searching for gems! # Add gems to the level for the player to find. #…" at bounding box center [407, 84] width 163 height 139
type textarea "game.addMoveGoalXY(28, 28)"
click at [364, 108] on div "# Anya is searching for gems! # Add gems to the level for the player to find. #…" at bounding box center [407, 84] width 163 height 139
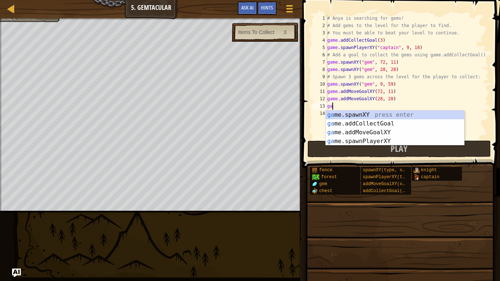
scroll to position [3, 1]
click at [378, 132] on div "game .addCollectGoal press enter game .spawnXY press enter game .addMoveGoalXY …" at bounding box center [395, 136] width 138 height 53
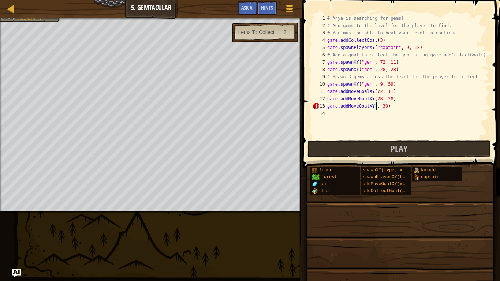
scroll to position [3, 7]
click at [389, 108] on div "# Anya is searching for gems! # Add gems to the level for the player to find. #…" at bounding box center [407, 84] width 163 height 139
type textarea "game.addMoveGoalXY(9, 59)"
click at [385, 117] on div "# Anya is searching for gems! # Add gems to the level for the player to find. #…" at bounding box center [407, 84] width 163 height 139
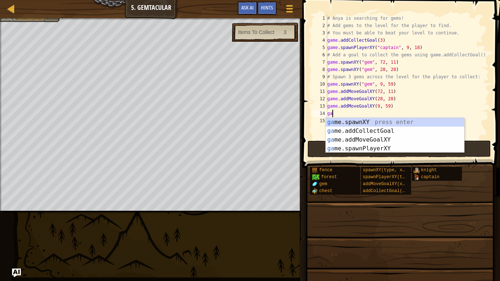
scroll to position [3, 0]
type textarea "g"
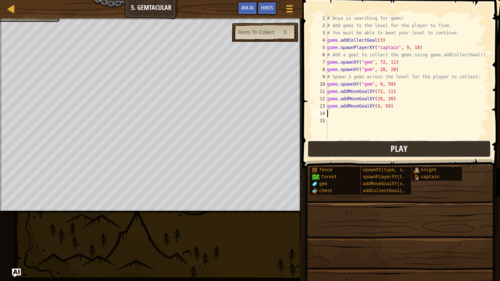
click at [395, 146] on span "Play" at bounding box center [398, 149] width 17 height 12
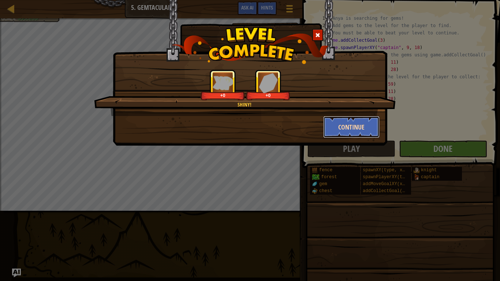
click at [341, 124] on button "Continue" at bounding box center [351, 127] width 57 height 22
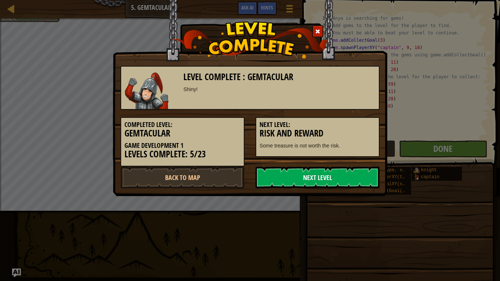
click at [332, 183] on link "Next Level" at bounding box center [317, 177] width 124 height 22
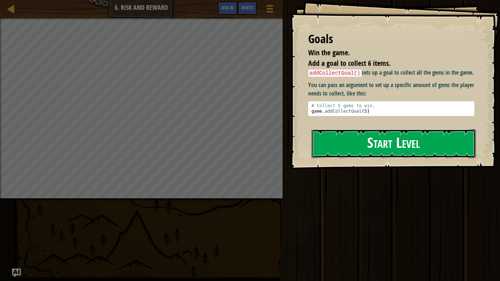
click at [340, 129] on button "Start Level" at bounding box center [393, 143] width 164 height 29
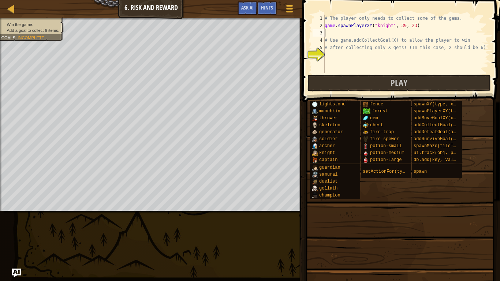
click at [399, 31] on div "# The player only needs to collect some of the gems. game . spawnPlayerXY ( "kn…" at bounding box center [406, 51] width 166 height 73
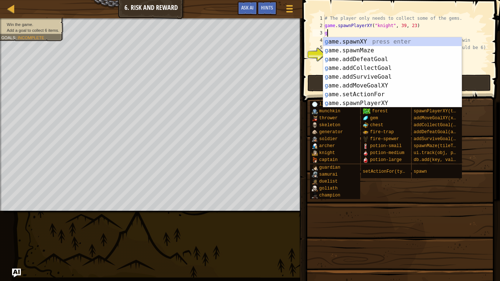
scroll to position [3, 0]
type textarea "game"
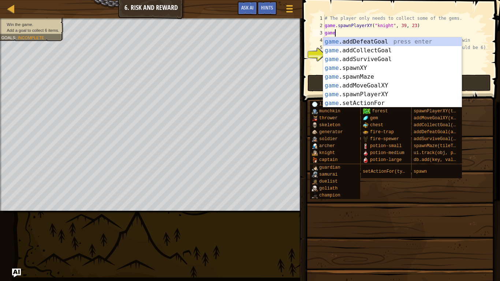
scroll to position [3, 1]
click at [409, 51] on div "game .addDefeatGoal press enter game .addCollectGoal press enter game .addSurvi…" at bounding box center [392, 81] width 138 height 88
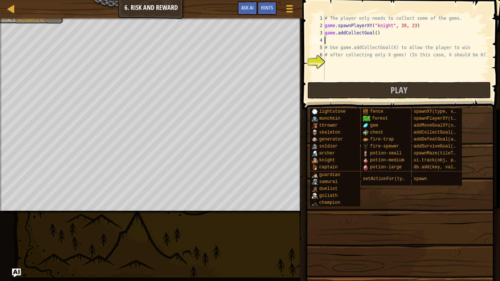
click at [376, 35] on div "# The player only needs to collect some of the gems. game . spawnPlayerXY ( "kn…" at bounding box center [406, 55] width 166 height 80
type textarea "game.addCollectGoal(10)"
click at [380, 40] on div "# The player only needs to collect some of the gems. game . spawnPlayerXY ( "kn…" at bounding box center [406, 55] width 166 height 80
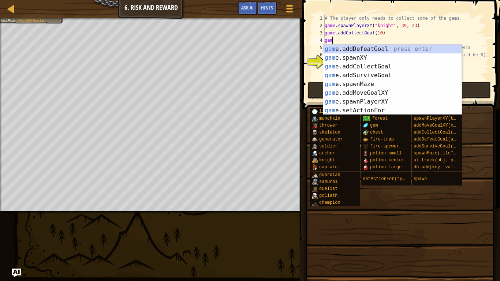
type textarea "game"
click at [390, 69] on div "game .addDefeatGoal press enter game .addCollectGoal press enter game .addSurvi…" at bounding box center [392, 89] width 138 height 88
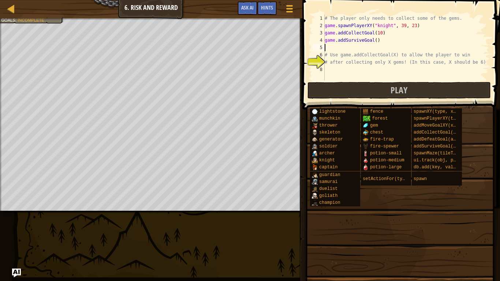
scroll to position [3, 0]
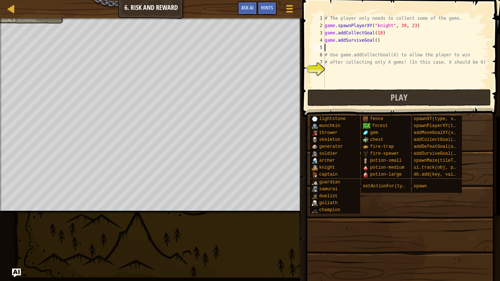
click at [375, 40] on div "# The player only needs to collect some of the gems. game . spawnPlayerXY ( "kn…" at bounding box center [406, 59] width 166 height 88
click at [376, 51] on div "# The player only needs to collect some of the gems. game . spawnPlayerXY ( "kn…" at bounding box center [406, 59] width 166 height 88
type textarea "# Use game.addCollectGoal(X) to allow the player to win"
click at [375, 49] on div "# The player only needs to collect some of the gems. game . spawnPlayerXY ( "kn…" at bounding box center [406, 59] width 166 height 88
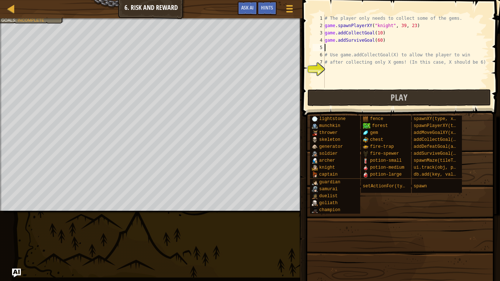
scroll to position [3, 0]
click at [391, 44] on div "# The player only needs to collect some of the gems. game . spawnPlayerXY ( "kn…" at bounding box center [406, 59] width 166 height 88
click at [387, 41] on div "# The player only needs to collect some of the gems. game . spawnPlayerXY ( "kn…" at bounding box center [406, 51] width 166 height 73
drag, startPoint x: 386, startPoint y: 41, endPoint x: 326, endPoint y: 42, distance: 60.4
click at [326, 42] on div "# The player only needs to collect some of the gems. game . spawnPlayerXY ( "kn…" at bounding box center [406, 59] width 166 height 88
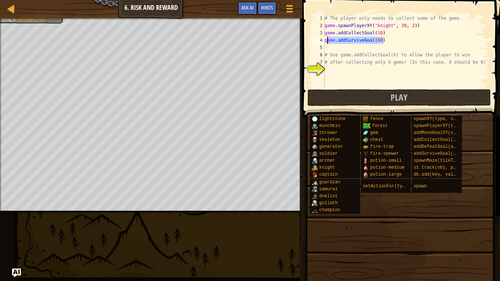
type textarea "g"
click at [381, 32] on div "# The player only needs to collect some of the gems. game . spawnPlayerXY ( "kn…" at bounding box center [406, 59] width 166 height 88
type textarea "game.addCollectGoal(6)"
click at [385, 41] on div "# The player only needs to collect some of the gems. game . spawnPlayerXY ( "kn…" at bounding box center [406, 59] width 166 height 88
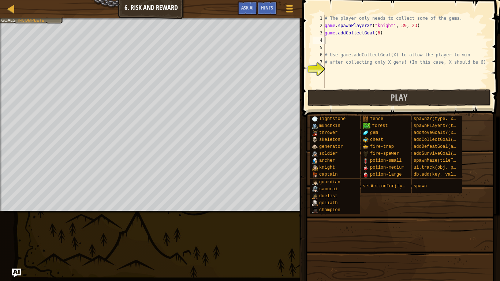
scroll to position [3, 0]
click at [396, 67] on div "# The player only needs to collect some of the gems. game . spawnPlayerXY ( "kn…" at bounding box center [406, 59] width 166 height 88
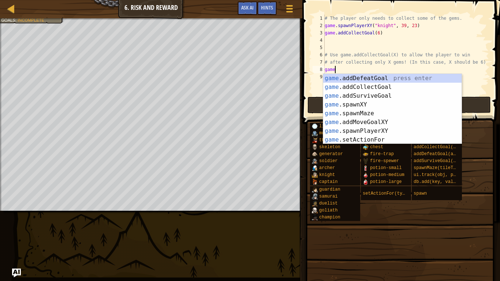
scroll to position [3, 1]
click at [421, 131] on div "game .addDefeatGoal press enter game .addCollectGoal press enter game .addSurvi…" at bounding box center [392, 118] width 138 height 88
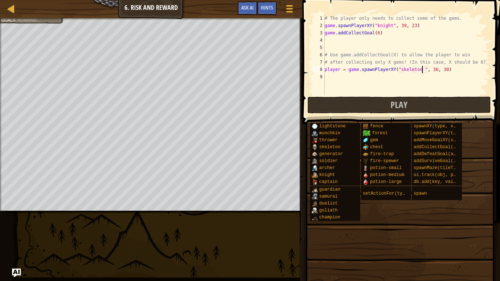
scroll to position [3, 14]
type textarea "player = game.spawnPlayerXY("", 36, 30)"
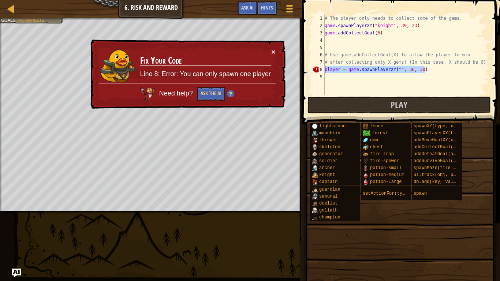
click at [289, 67] on div "Map Game Development 1 6. Risk and Reward Game Menu Done Hints Ask AI 1 ההההההה…" at bounding box center [250, 140] width 500 height 281
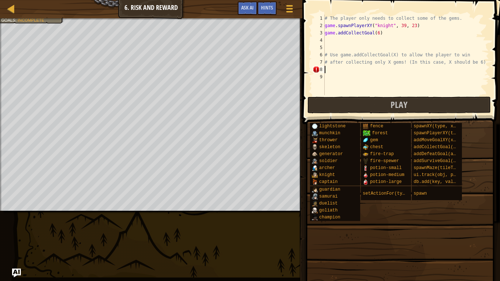
scroll to position [3, 0]
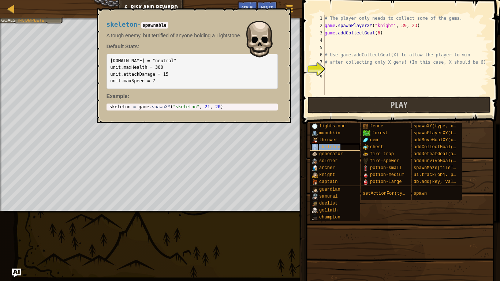
type textarea "skeleton"
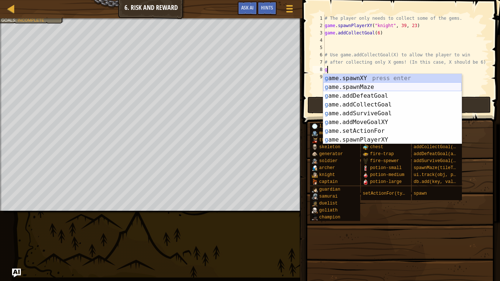
click at [363, 88] on div "g ame.spawnXY press enter g ame.spawnMaze press enter g ame.addDefeatGoal press…" at bounding box center [392, 118] width 138 height 88
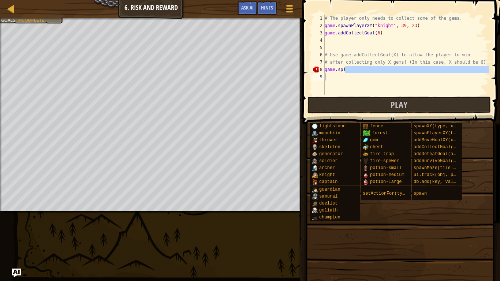
click at [268, 77] on div "Map Game Development 1 6. Risk and Reward Game Menu Done Hints Ask AI 1 ההההההה…" at bounding box center [250, 140] width 500 height 281
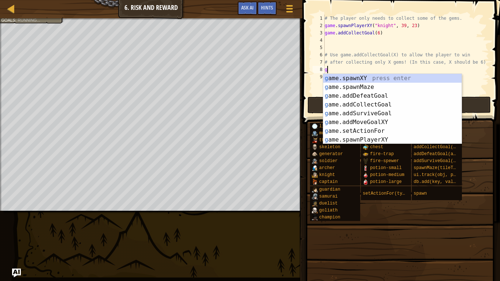
type textarea "g"
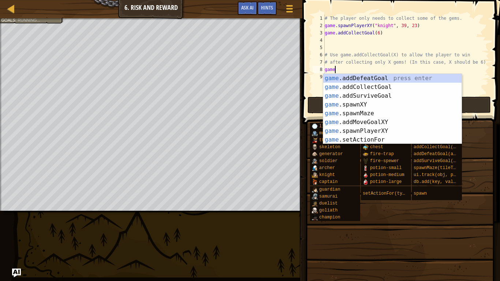
scroll to position [3, 1]
click at [361, 102] on div "game .addDefeatGoal press enter game .addCollectGoal press enter game .addSurvi…" at bounding box center [392, 118] width 138 height 88
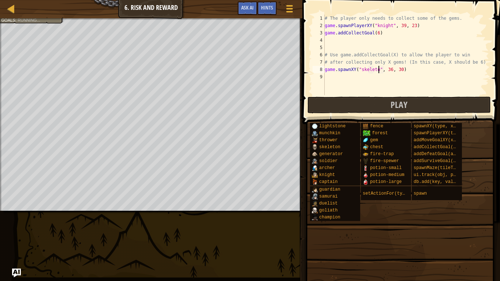
scroll to position [3, 8]
click at [394, 68] on div "# The player only needs to collect some of the gems. game . spawnPlayerXY ( "kn…" at bounding box center [406, 62] width 166 height 95
type textarea "game.spawnXY("skeleton", 11, 14)"
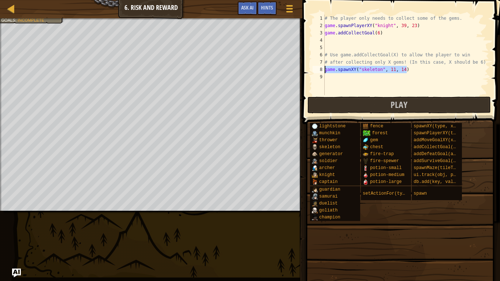
drag, startPoint x: 420, startPoint y: 68, endPoint x: 307, endPoint y: 68, distance: 112.7
click at [307, 68] on div "game.spawnXY("skeleton", 11, 14) 1 2 3 4 5 6 7 8 9 # The player only needs to c…" at bounding box center [400, 77] width 200 height 146
click at [342, 79] on div "# The player only needs to collect some of the gems. game . spawnPlayerXY ( "kn…" at bounding box center [406, 62] width 166 height 95
paste textarea "game.spawnXY("skeleton", 11, 14)"
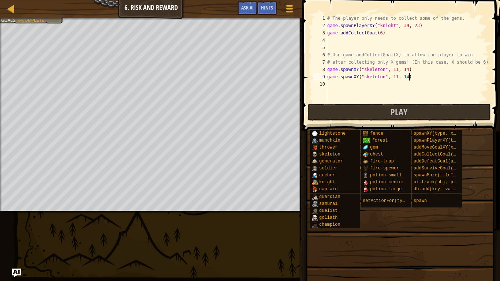
click at [395, 76] on div "# The player only needs to collect some of the gems. game . spawnPlayerXY ( "kn…" at bounding box center [407, 66] width 163 height 102
type textarea "game.spawnXY("skeleton", 67, 14)"
click at [401, 83] on div "# The player only needs to collect some of the gems. game . spawnPlayerXY ( "kn…" at bounding box center [407, 66] width 163 height 102
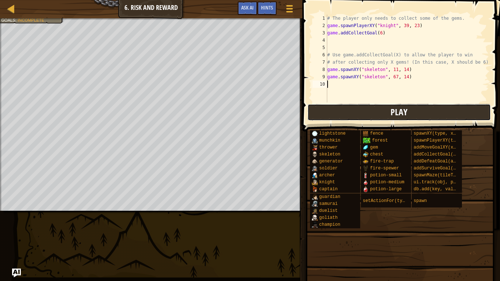
click at [408, 113] on button "Play" at bounding box center [398, 112] width 183 height 17
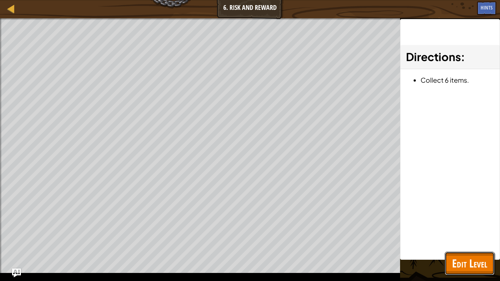
click at [480, 236] on span "Edit Level" at bounding box center [469, 263] width 35 height 15
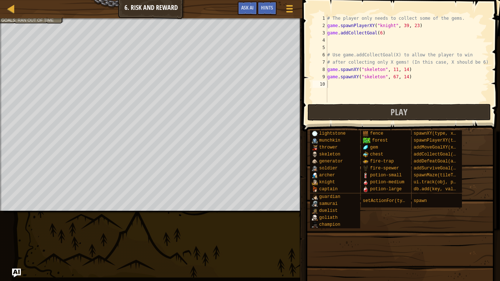
type textarea "game.spawnXY("skeleton", 67, 14)"
drag, startPoint x: 420, startPoint y: 78, endPoint x: 327, endPoint y: 74, distance: 92.7
click at [327, 74] on div "# The player only needs to collect some of the gems. game . spawnPlayerXY ( "kn…" at bounding box center [407, 66] width 163 height 102
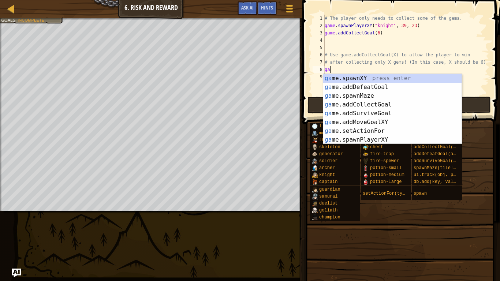
type textarea "g"
type textarea "game"
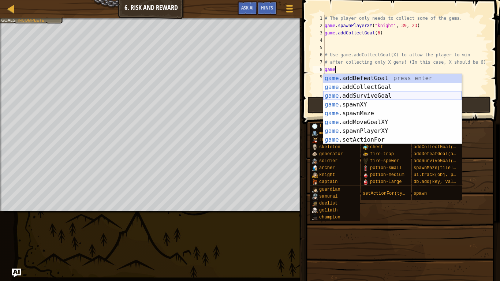
click at [352, 96] on div "game .addDefeatGoal press enter game .addCollectGoal press enter game .addSurvi…" at bounding box center [392, 118] width 138 height 88
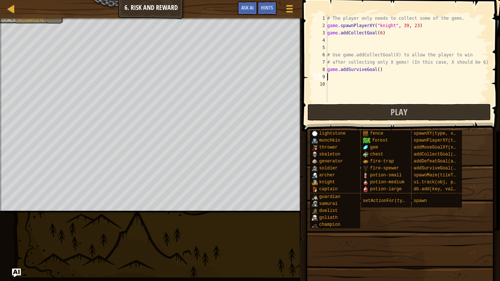
scroll to position [3, 0]
click at [377, 71] on div "# The player only needs to collect some of the gems. game . spawnPlayerXY ( "kn…" at bounding box center [407, 66] width 163 height 102
click at [378, 70] on div "# The player only needs to collect some of the gems. game . spawnPlayerXY ( "kn…" at bounding box center [407, 59] width 163 height 88
type textarea "game.addSurviveGoal(60)"
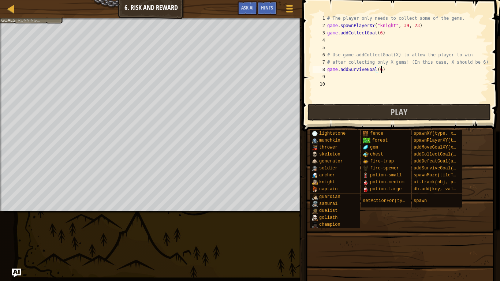
scroll to position [3, 8]
click at [382, 78] on div "# The player only needs to collect some of the gems. game . spawnPlayerXY ( "kn…" at bounding box center [407, 66] width 163 height 102
click at [335, 40] on div "# The player only needs to collect some of the gems. game . spawnPlayerXY ( "kn…" at bounding box center [407, 66] width 163 height 102
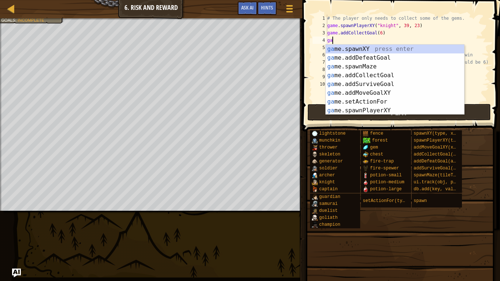
scroll to position [3, 1]
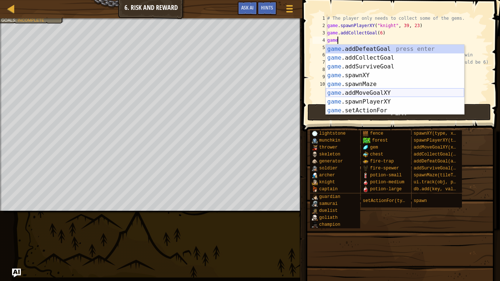
click at [364, 93] on div "game .addDefeatGoal press enter game .addCollectGoal press enter game .addSurvi…" at bounding box center [395, 89] width 138 height 88
type textarea "game.addMoveGoalXY(36, 30)"
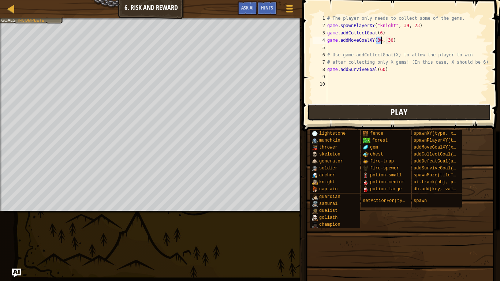
click at [384, 107] on button "Play" at bounding box center [398, 112] width 183 height 17
click at [350, 74] on div "# The player only needs to collect some of the gems. game . spawnPlayerXY ( "kn…" at bounding box center [407, 66] width 163 height 102
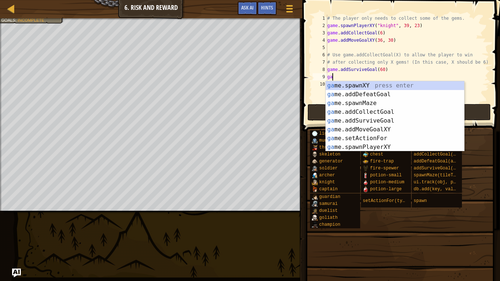
scroll to position [3, 1]
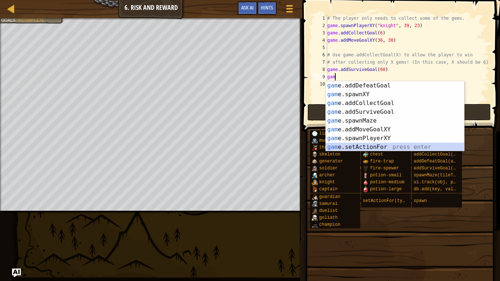
click at [394, 147] on div "gam e.addDefeatGoal press enter gam e.spawnXY press enter gam e.addCollectGoal …" at bounding box center [395, 125] width 138 height 88
type textarea "game.setActionFor("soldier", "spawn", fightEnemies)"
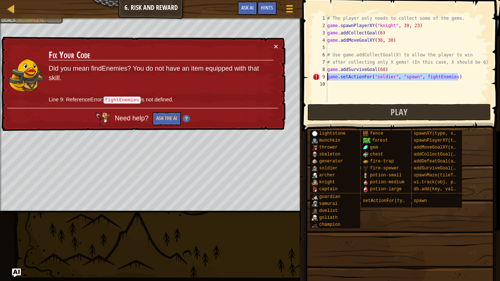
click at [292, 75] on div "Map Game Development 1 6. Risk and Reward Game Menu Done Hints Ask AI 1 ההההההה…" at bounding box center [250, 140] width 500 height 281
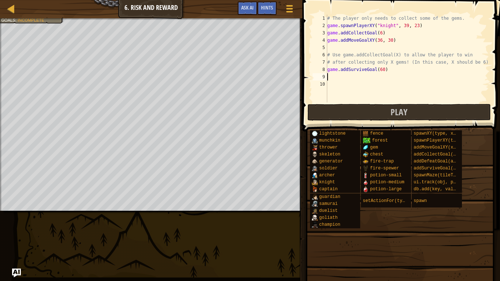
scroll to position [3, 0]
click at [243, 6] on span "Ask AI" at bounding box center [247, 7] width 12 height 7
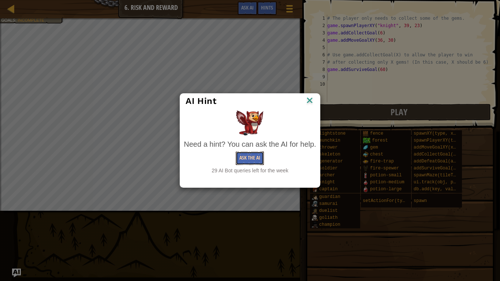
click at [263, 157] on button "Ask the AI" at bounding box center [250, 158] width 28 height 14
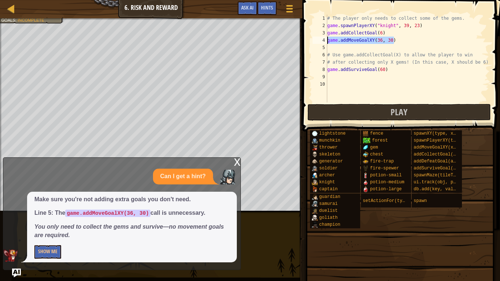
drag, startPoint x: 396, startPoint y: 42, endPoint x: 327, endPoint y: 43, distance: 68.8
click at [327, 43] on div "# The player only needs to collect some of the gems. game . spawnPlayerXY ( "kn…" at bounding box center [407, 66] width 163 height 102
type textarea "game.addMoveGoalXY(36, 30)"
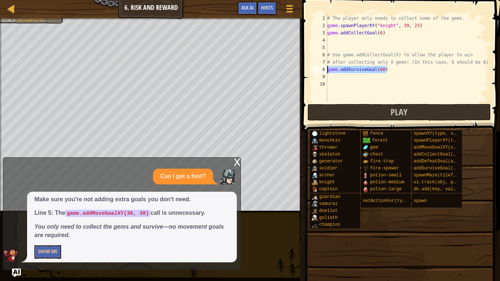
drag, startPoint x: 395, startPoint y: 71, endPoint x: 327, endPoint y: 70, distance: 67.3
click at [327, 70] on div "# The player only needs to collect some of the gems. game . spawnPlayerXY ( "kn…" at bounding box center [407, 66] width 163 height 102
type textarea "game.addSurviveGoal(60)"
click at [55, 236] on em "You only need to collect the gems and survive—no movement goals are required." at bounding box center [129, 231] width 190 height 15
click at [55, 236] on div "Make sure you're not adding extra goals you don't need. Line 5: The game.addMov…" at bounding box center [132, 227] width 210 height 71
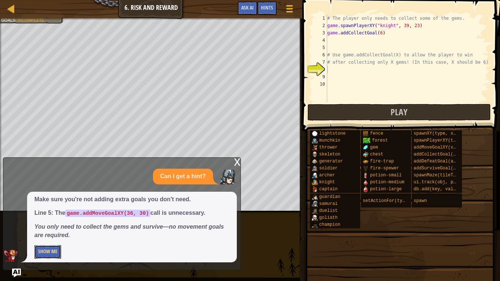
click at [57, 236] on button "Show Me" at bounding box center [47, 252] width 27 height 14
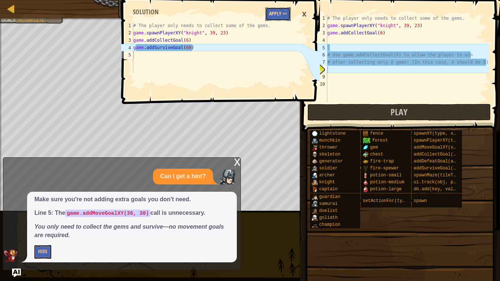
click at [274, 16] on button "Apply =>" at bounding box center [277, 14] width 25 height 14
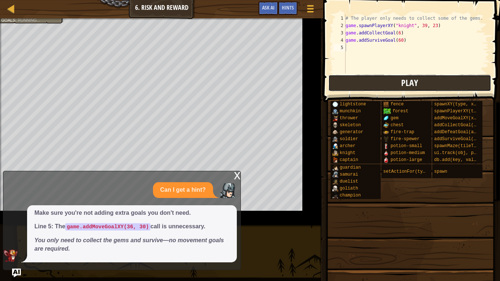
click at [357, 78] on button "Play" at bounding box center [409, 83] width 163 height 17
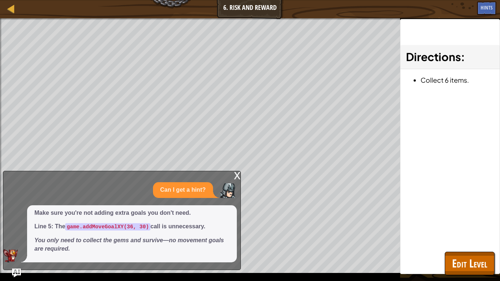
click at [234, 175] on div "x" at bounding box center [237, 174] width 7 height 7
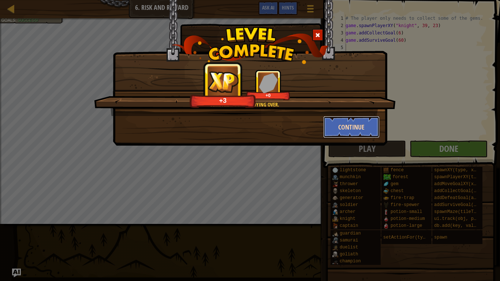
click at [360, 121] on button "Continue" at bounding box center [351, 127] width 57 height 22
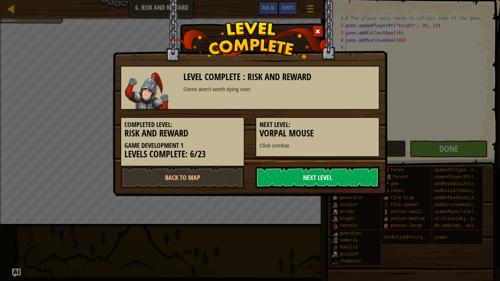
click at [276, 175] on link "Next Level" at bounding box center [317, 177] width 124 height 22
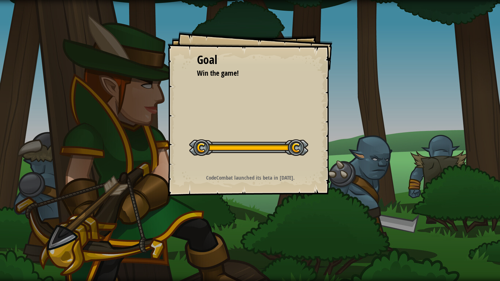
click at [0, 0] on button "Start Level" at bounding box center [0, 0] width 0 height 0
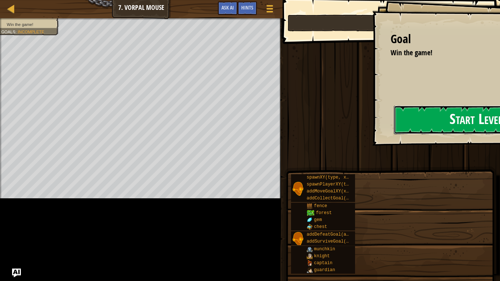
click at [394, 125] on button "Start Level" at bounding box center [476, 119] width 164 height 29
click at [388, 29] on span "Play" at bounding box center [388, 23] width 17 height 12
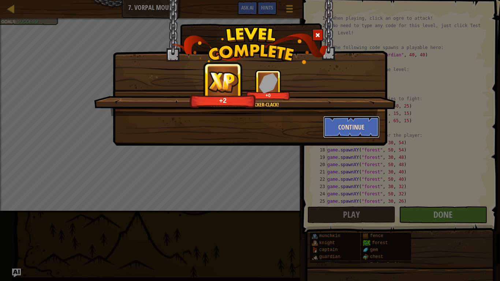
click at [361, 127] on button "Continue" at bounding box center [351, 127] width 57 height 22
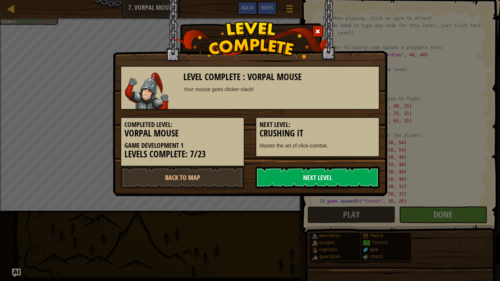
click at [359, 169] on link "Next Level" at bounding box center [317, 177] width 124 height 22
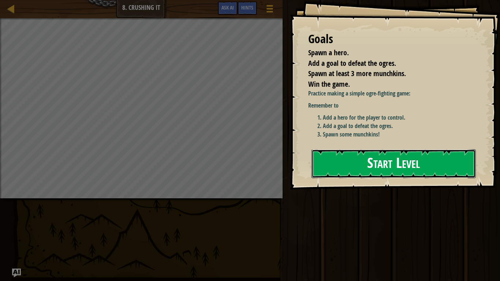
click at [363, 162] on button "Start Level" at bounding box center [393, 163] width 164 height 29
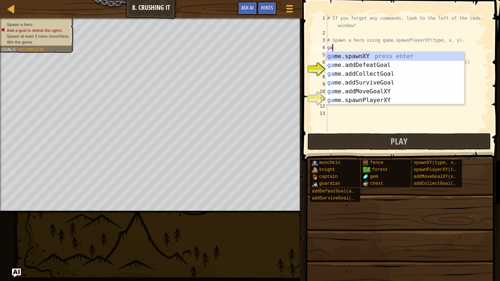
scroll to position [3, 1]
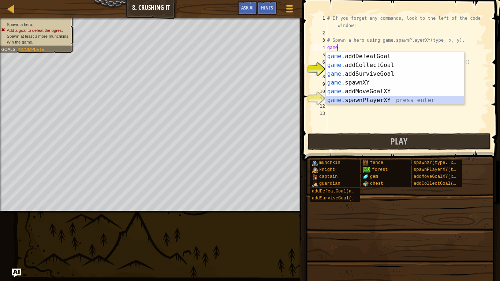
click at [372, 98] on div "game .addDefeatGoal press enter game .addCollectGoal press enter game .addSurvi…" at bounding box center [395, 87] width 138 height 70
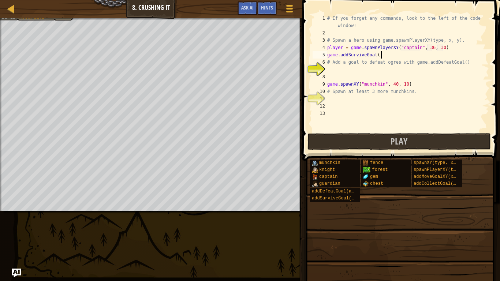
click at [380, 56] on div "# If you forget any commands, look to the left of the code window! # Spawn a he…" at bounding box center [407, 84] width 163 height 139
click at [378, 55] on div "# If you forget any commands, look to the left of the code window! # Spawn a he…" at bounding box center [407, 84] width 163 height 139
type textarea "game.addSurviveGoal(45)"
click at [381, 69] on div "# If you forget any commands, look to the left of the code window! # Spawn a he…" at bounding box center [407, 84] width 163 height 139
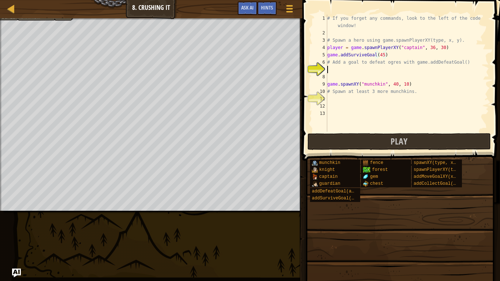
scroll to position [3, 0]
type textarea "g"
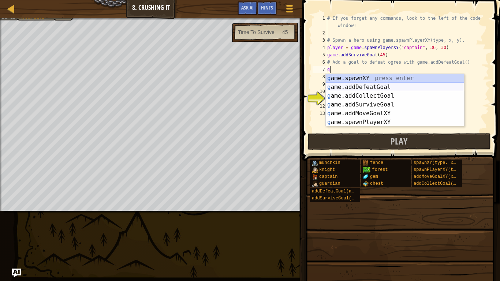
click at [390, 86] on div "g ame.spawnXY press enter g ame.addDefeatGoal press enter g ame.addCollectGoal …" at bounding box center [395, 109] width 138 height 70
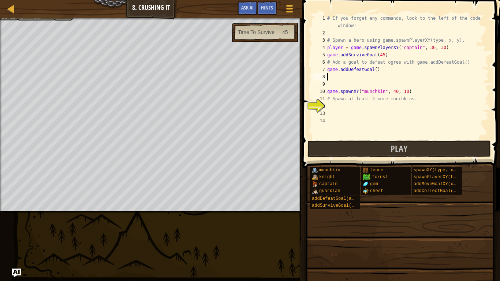
click at [376, 70] on div "# If you forget any commands, look to the left of the code window! # Spawn a he…" at bounding box center [407, 88] width 163 height 146
type textarea "game.addDefeatGoal(3)"
click at [368, 81] on div "# If you forget any commands, look to the left of the code window! # Spawn a he…" at bounding box center [407, 88] width 163 height 146
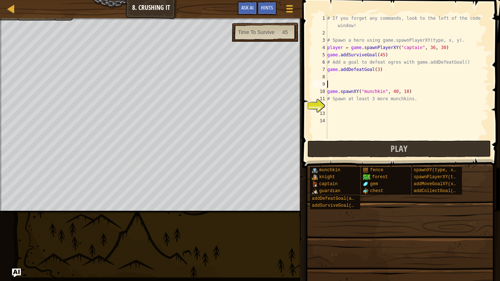
click at [368, 75] on div "# If you forget any commands, look to the left of the code window! # Spawn a he…" at bounding box center [407, 88] width 163 height 146
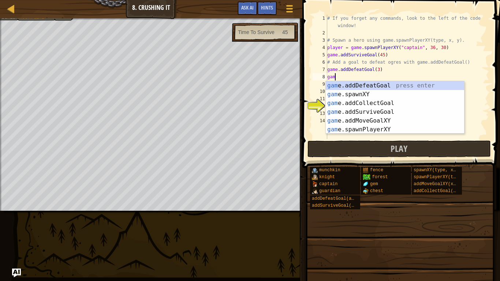
scroll to position [3, 1]
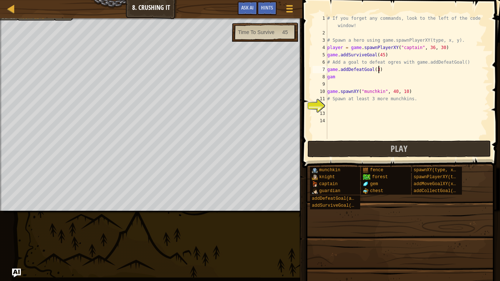
click at [379, 71] on div "# If you forget any commands, look to the left of the code window! # Spawn a he…" at bounding box center [407, 88] width 163 height 146
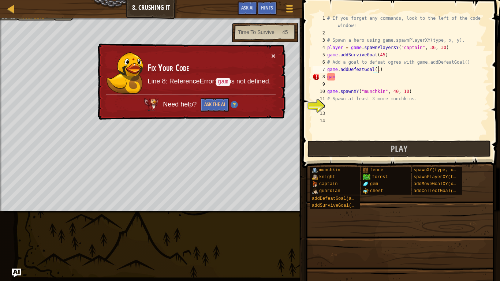
scroll to position [3, 7]
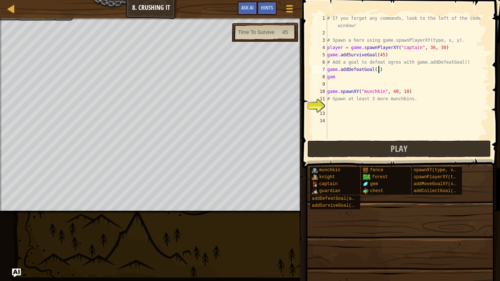
click at [380, 78] on div "# If you forget any commands, look to the left of the code window! # Spawn a he…" at bounding box center [407, 88] width 163 height 146
click at [381, 80] on div "# If you forget any commands, look to the left of the code window! # Spawn a he…" at bounding box center [407, 88] width 163 height 146
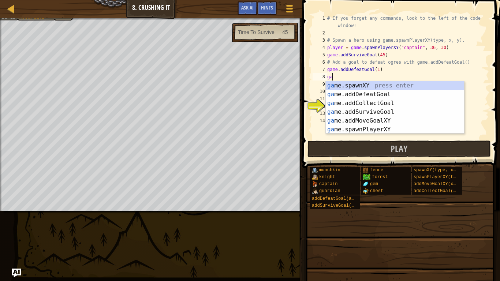
scroll to position [3, 0]
type textarea "g"
click at [378, 96] on div "gam e.addDefeatGoal press enter gam e.spawnXY press enter gam e.addCollectGoal …" at bounding box center [395, 116] width 138 height 70
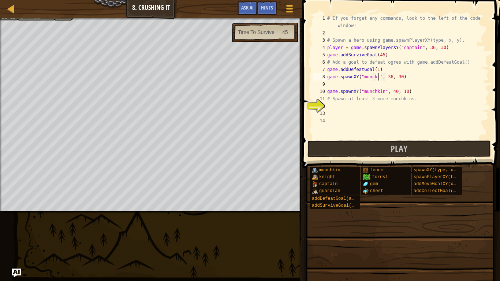
type textarea "game.spawnXY("munckin", 36, 30)"
click at [378, 86] on div "# If you forget any commands, look to the left of the code window! # Spawn a he…" at bounding box center [407, 88] width 163 height 146
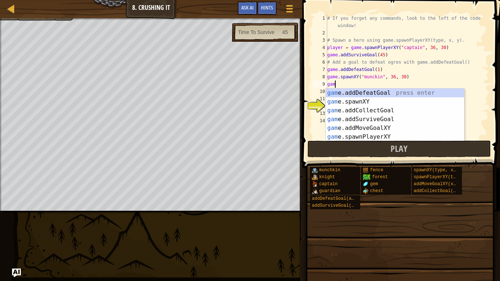
scroll to position [3, 1]
click at [372, 116] on div "game .addDefeatGoal press enter game .addCollectGoal press enter game .addSurvi…" at bounding box center [395, 124] width 138 height 70
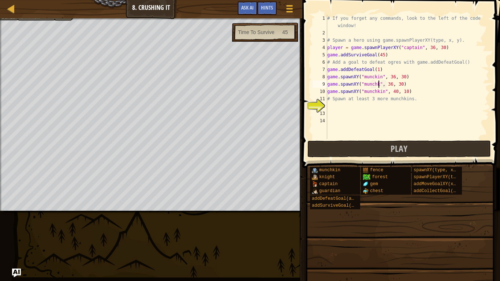
type textarea "game.spawnXY("munchkin", 36, 30)"
click at [371, 110] on div "# If you forget any commands, look to the left of the code window! # Spawn a he…" at bounding box center [407, 88] width 163 height 146
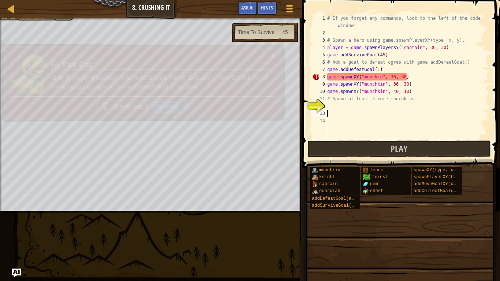
scroll to position [3, 0]
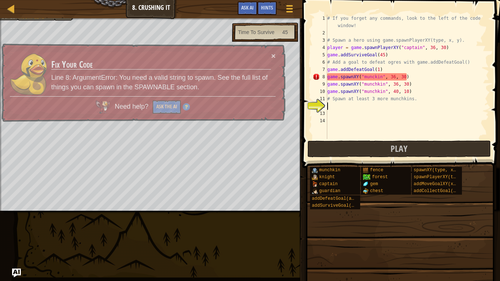
click at [369, 106] on div "# If you forget any commands, look to the left of the code window! # Spawn a he…" at bounding box center [407, 88] width 163 height 146
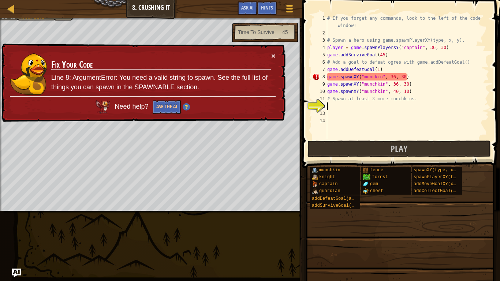
click at [392, 77] on div "# If you forget any commands, look to the left of the code window! # Spawn a he…" at bounding box center [407, 88] width 163 height 146
click at [394, 78] on div "# If you forget any commands, look to the left of the code window! # Spawn a he…" at bounding box center [407, 88] width 163 height 146
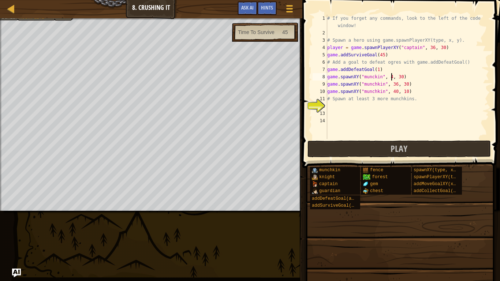
type textarea "game.spawnXY("munckin", 40, 30)"
click at [405, 108] on div "# If you forget any commands, look to the left of the code window! # Spawn a he…" at bounding box center [407, 88] width 163 height 146
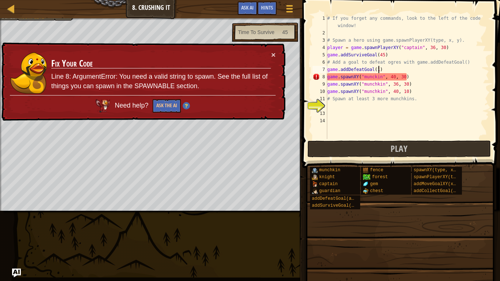
click at [377, 68] on div "# If you forget any commands, look to the left of the code window! # Spawn a he…" at bounding box center [407, 88] width 163 height 146
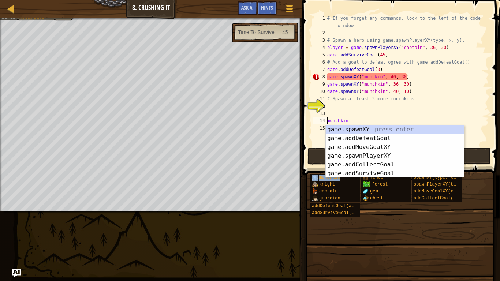
scroll to position [3, 3]
drag, startPoint x: 328, startPoint y: 165, endPoint x: 349, endPoint y: 126, distance: 43.7
click at [349, 126] on div "game.spawnXY press enter game.addDefeatGoal press enter game.addMoveGoalXY pres…" at bounding box center [395, 160] width 138 height 70
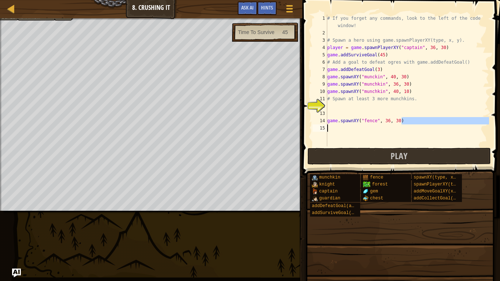
click at [272, 113] on div "Map Game Development 1 8. Crushing It Game Menu Done Hints Ask AI 1 ההההההההההה…" at bounding box center [250, 140] width 500 height 281
type textarea "game.spawnXY("fence", 36, 30)"
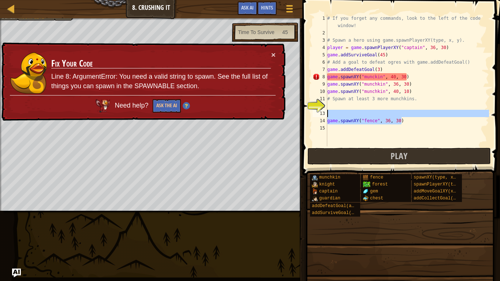
scroll to position [3, 0]
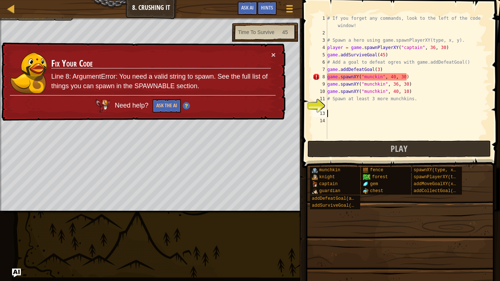
click at [382, 74] on div "# If you forget any commands, look to the left of the code window! # Spawn a he…" at bounding box center [407, 88] width 163 height 146
drag, startPoint x: 412, startPoint y: 79, endPoint x: 327, endPoint y: 80, distance: 84.9
click at [327, 80] on div "# If you forget any commands, look to the left of the code window! # Spawn a he…" at bounding box center [407, 88] width 163 height 146
drag, startPoint x: 327, startPoint y: 76, endPoint x: 407, endPoint y: 75, distance: 79.8
click at [407, 75] on div "# If you forget any commands, look to the left of the code window! # Spawn a he…" at bounding box center [407, 88] width 163 height 146
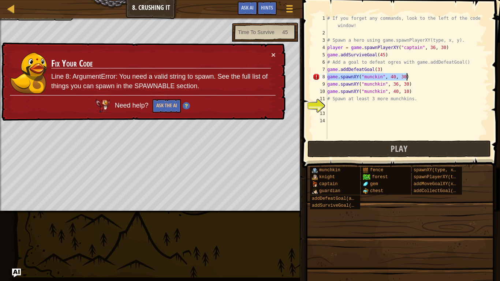
type textarea "game.spawnXY("munckin", 40, 30)"
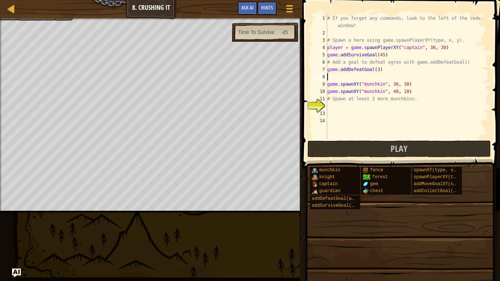
click at [394, 82] on div "# If you forget any commands, look to the left of the code window! # Spawn a he…" at bounding box center [407, 88] width 163 height 146
type textarea "game.spawnXY("munchkin", 46, 30)"
click at [399, 104] on div "# If you forget any commands, look to the left of the code window! # Spawn a he…" at bounding box center [407, 88] width 163 height 146
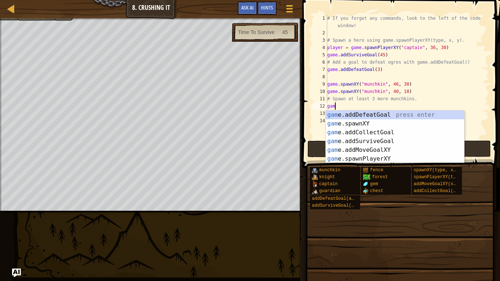
scroll to position [3, 1]
click at [423, 122] on div "gam e.addDefeatGoal press enter gam e.spawnXY press enter gam e.addCollectGoal …" at bounding box center [395, 145] width 138 height 70
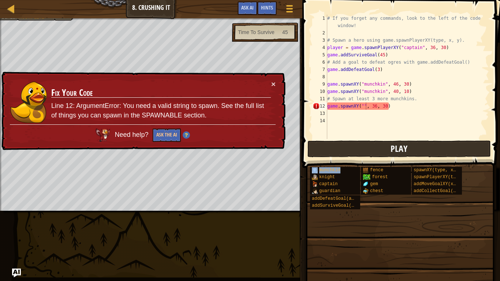
type textarea "game.spawnXY("munchkin", 36, 30)"
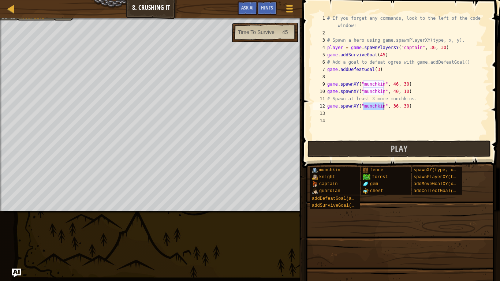
click at [402, 126] on div "# If you forget any commands, look to the left of the code window! # Spawn a he…" at bounding box center [407, 88] width 163 height 146
click at [396, 107] on div "# If you forget any commands, look to the left of the code window! # Spawn a he…" at bounding box center [407, 88] width 163 height 146
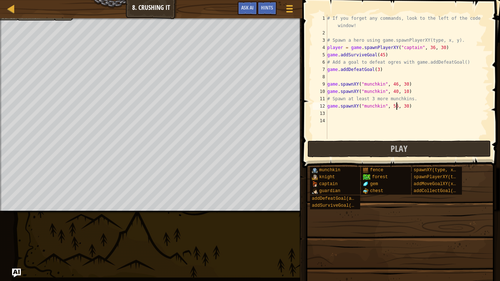
scroll to position [3, 10]
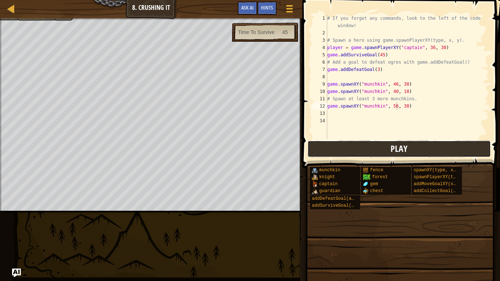
click at [413, 148] on button "Play" at bounding box center [398, 148] width 183 height 17
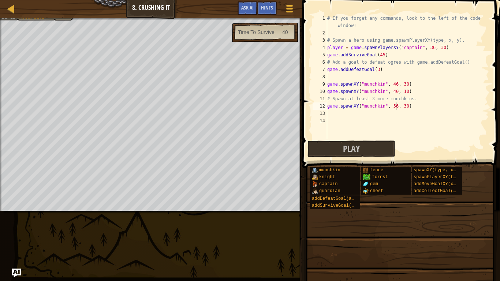
type textarea "game.spawnXY("munchkin", 46, 30)"
click at [327, 84] on div "# If you forget any commands, look to the left of the code window! # Spawn a he…" at bounding box center [407, 88] width 163 height 146
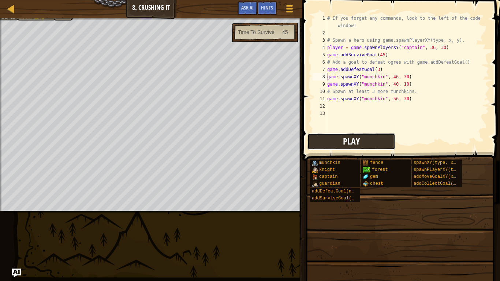
click at [385, 136] on button "Play" at bounding box center [351, 141] width 88 height 17
click at [247, 7] on span "Ask AI" at bounding box center [247, 7] width 12 height 7
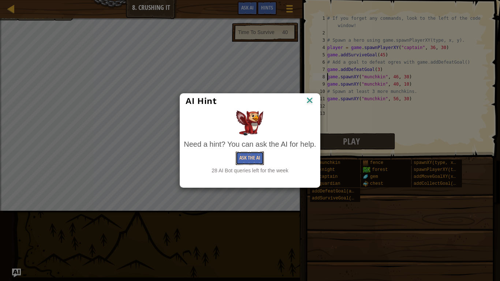
click at [258, 154] on button "Ask the AI" at bounding box center [250, 158] width 28 height 14
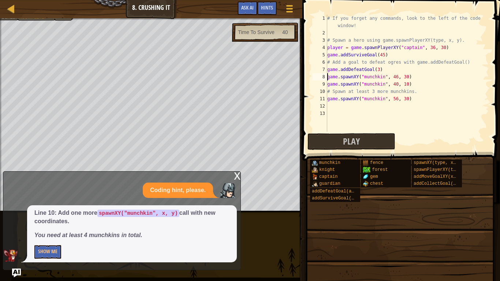
click at [370, 108] on div "# If you forget any commands, look to the left of the code window! # Spawn a he…" at bounding box center [407, 84] width 163 height 139
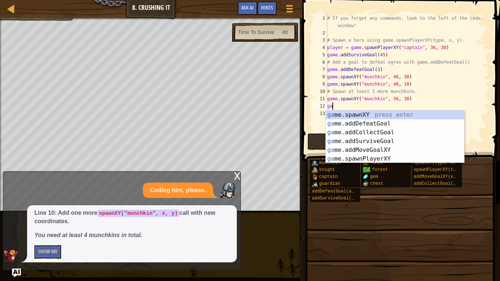
scroll to position [3, 0]
click at [393, 159] on div "ga me.spawnXY press enter ga me.addDefeatGoal press enter ga me.addCollectGoal …" at bounding box center [395, 145] width 138 height 70
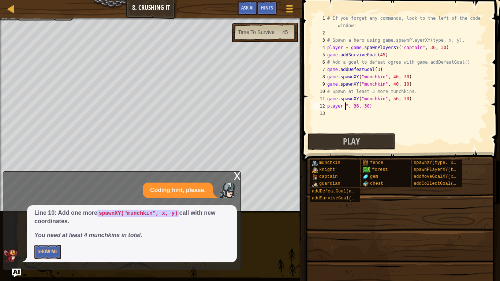
type textarea "", 36, 30)"
click at [402, 113] on div "# If you forget any commands, look to the left of the code window! # Spawn a he…" at bounding box center [407, 84] width 163 height 139
click at [401, 109] on div "# If you forget any commands, look to the left of the code window! # Spawn a he…" at bounding box center [407, 84] width 163 height 139
type textarea """
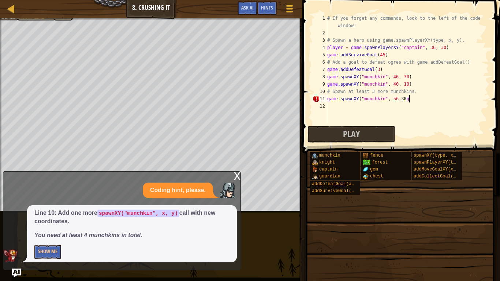
type textarea "game.spawnXY("munchkin", 56, 30"
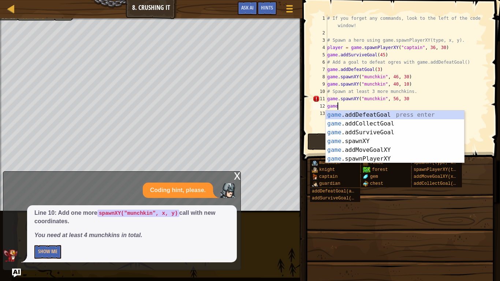
scroll to position [3, 1]
click at [413, 101] on div "# If you forget any commands, look to the left of the code window! # Spawn a he…" at bounding box center [407, 84] width 163 height 139
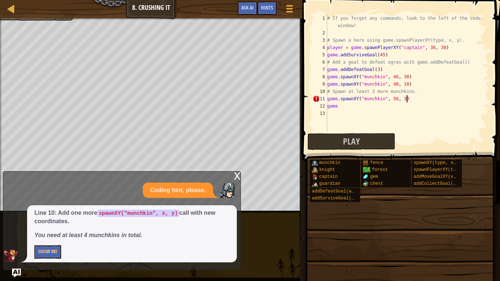
scroll to position [3, 11]
click at [391, 98] on div "# If you forget any commands, look to the left of the code window! # Spawn a he…" at bounding box center [407, 84] width 163 height 139
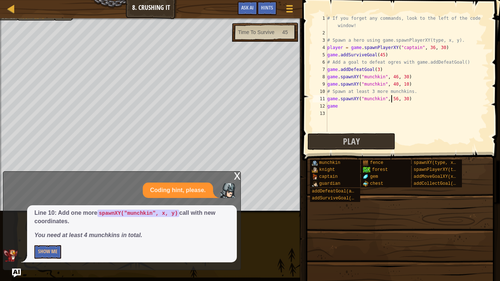
click at [393, 109] on div "# If you forget any commands, look to the left of the code window! # Spawn a he…" at bounding box center [407, 84] width 163 height 139
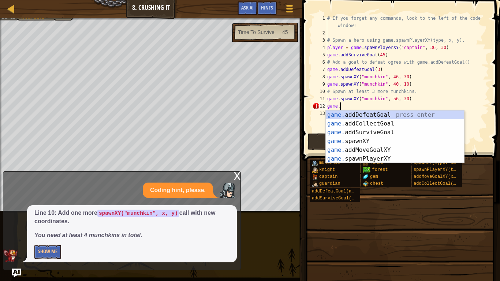
scroll to position [3, 2]
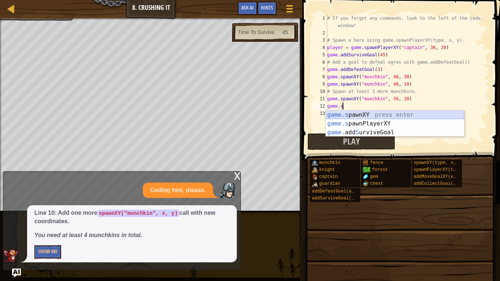
click at [389, 111] on div "game.s pawnXY press enter game.s pawnPlayerXY press enter game. add S urviveGoa…" at bounding box center [395, 132] width 138 height 44
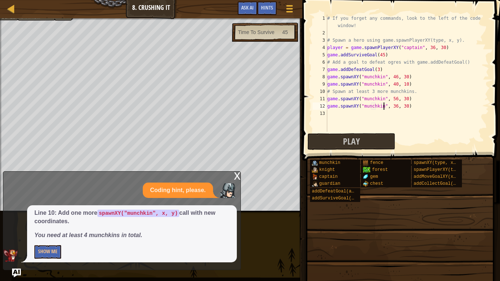
scroll to position [3, 8]
click at [395, 105] on div "# If you forget any commands, look to the left of the code window! # Spawn a he…" at bounding box center [407, 84] width 163 height 139
click at [377, 68] on div "# If you forget any commands, look to the left of the code window! # Spawn a he…" at bounding box center [407, 84] width 163 height 139
type textarea "game.addDefeatGoal(4)"
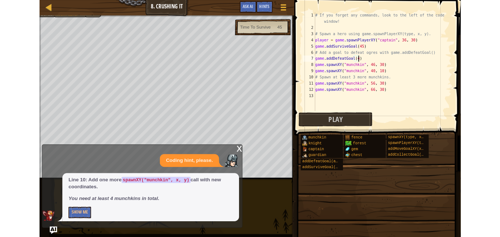
scroll to position [3, 7]
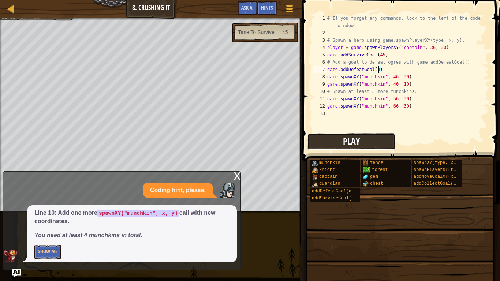
click at [385, 137] on button "Play" at bounding box center [351, 141] width 88 height 17
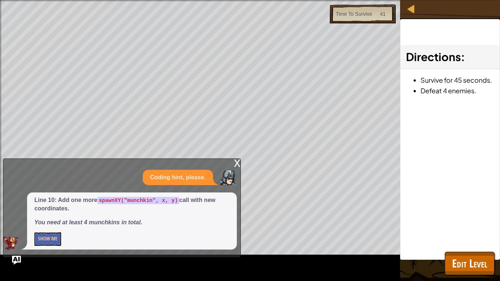
click at [236, 165] on div "x" at bounding box center [237, 162] width 7 height 7
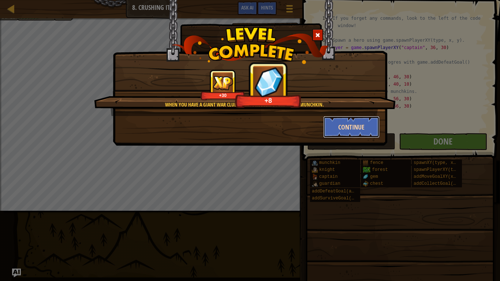
click at [336, 122] on button "Continue" at bounding box center [351, 127] width 57 height 22
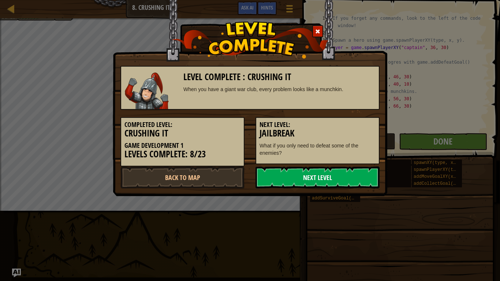
click at [328, 178] on link "Next Level" at bounding box center [317, 177] width 124 height 22
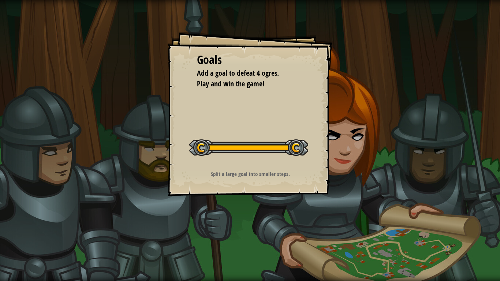
click at [0, 0] on button "Start Level" at bounding box center [0, 0] width 0 height 0
